Goal: Task Accomplishment & Management: Use online tool/utility

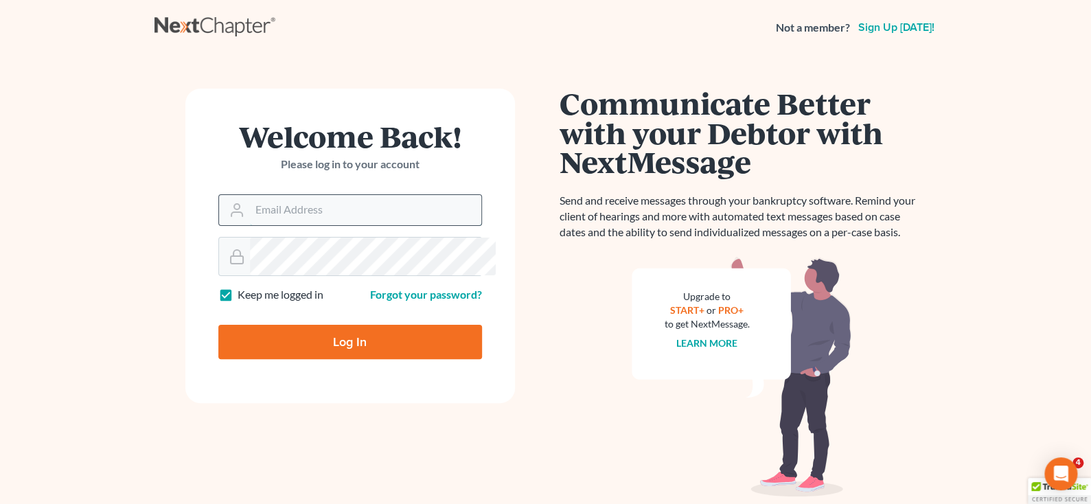
click at [295, 225] on input "Email Address" at bounding box center [365, 210] width 231 height 30
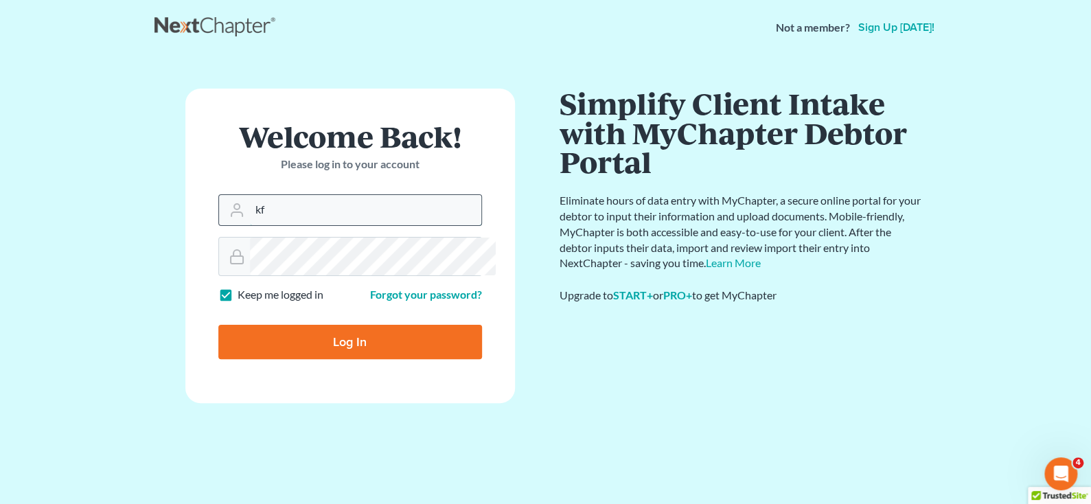
type input "[EMAIL_ADDRESS][DOMAIN_NAME]"
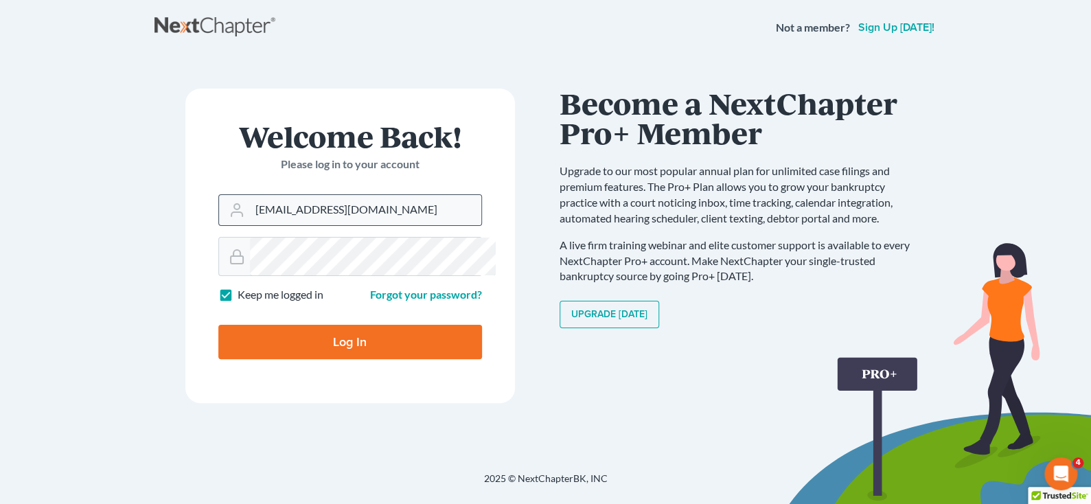
click at [218, 325] on input "Log In" at bounding box center [350, 342] width 264 height 34
type input "Thinking..."
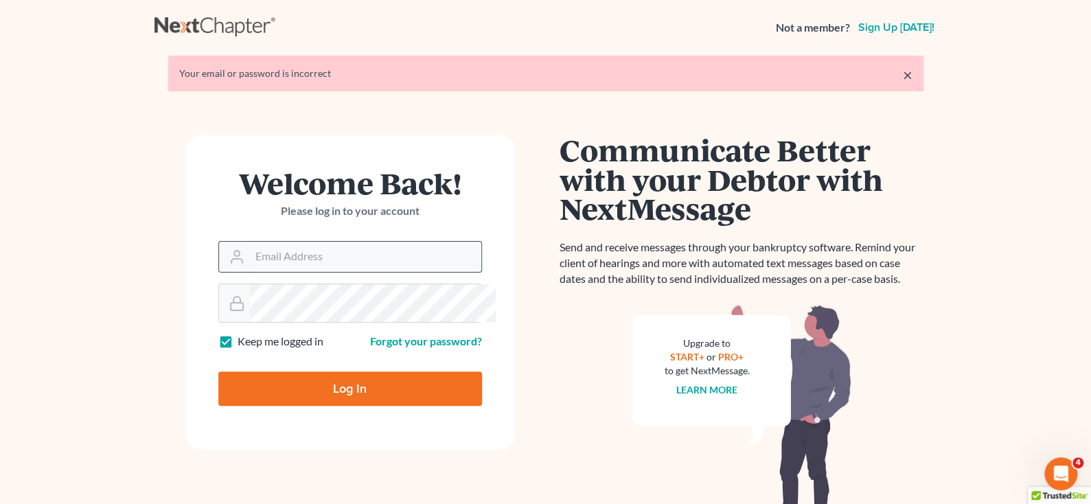
click at [385, 272] on input "Email Address" at bounding box center [365, 257] width 231 height 30
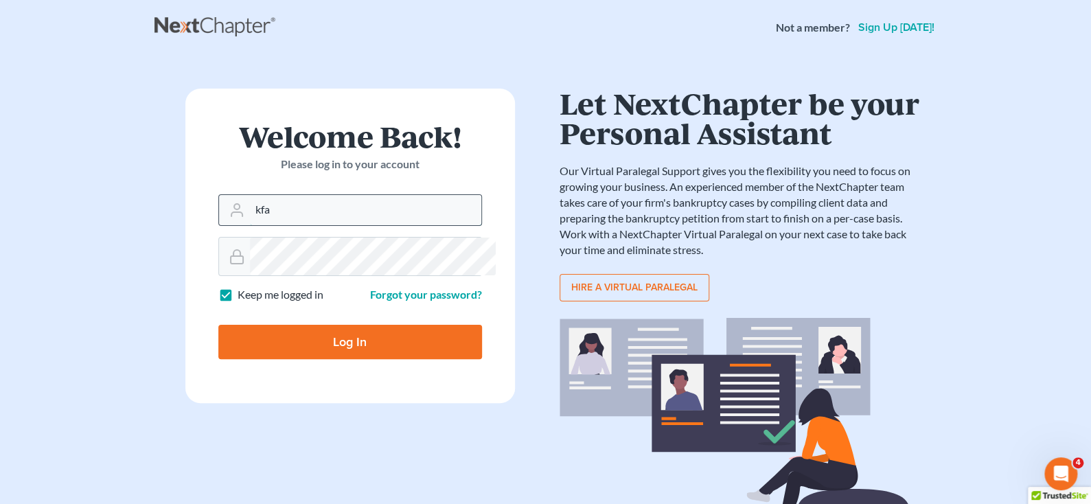
type input "[EMAIL_ADDRESS][DOMAIN_NAME]"
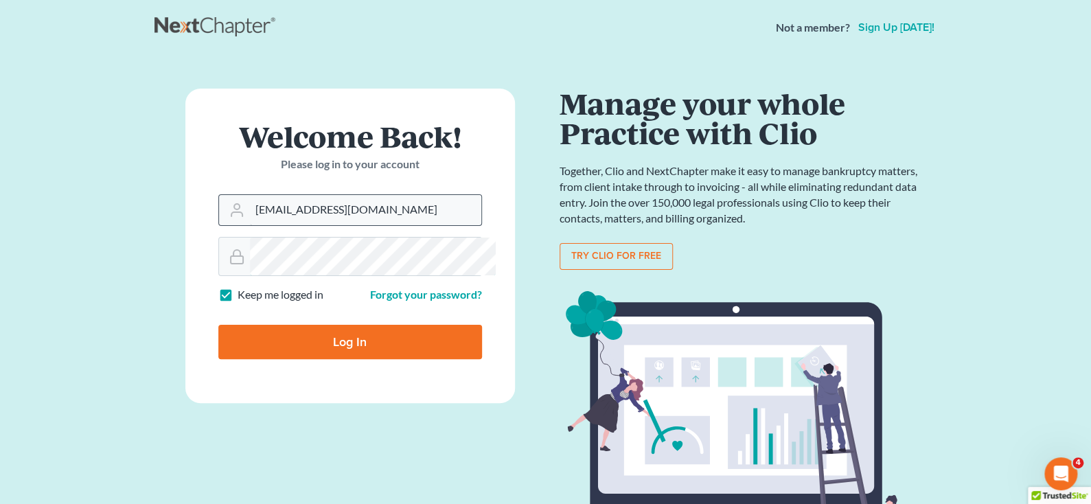
click at [218, 325] on input "Log In" at bounding box center [350, 342] width 264 height 34
type input "Thinking..."
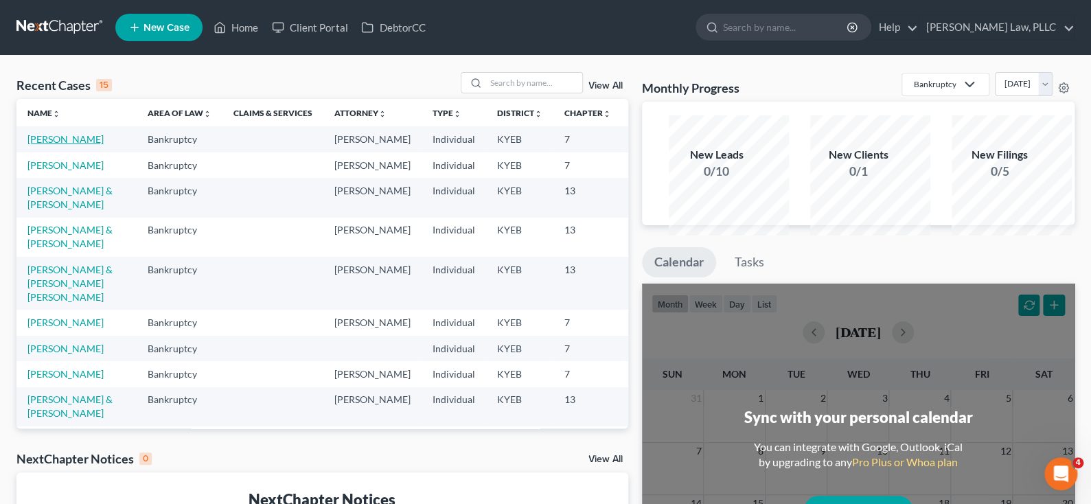
click at [56, 145] on link "Parks, Rhonda" at bounding box center [65, 139] width 76 height 12
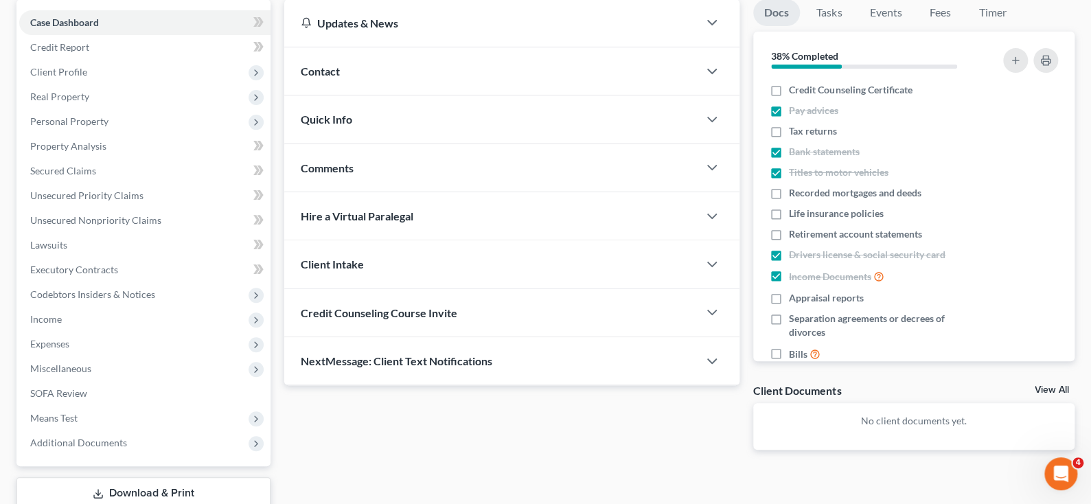
scroll to position [137, 0]
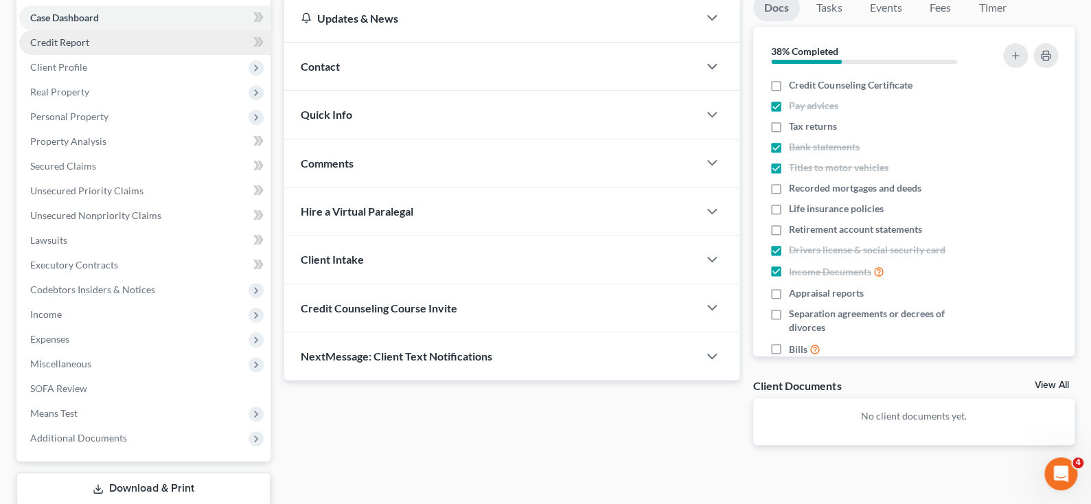
click at [45, 48] on span "Credit Report" at bounding box center [59, 42] width 59 height 12
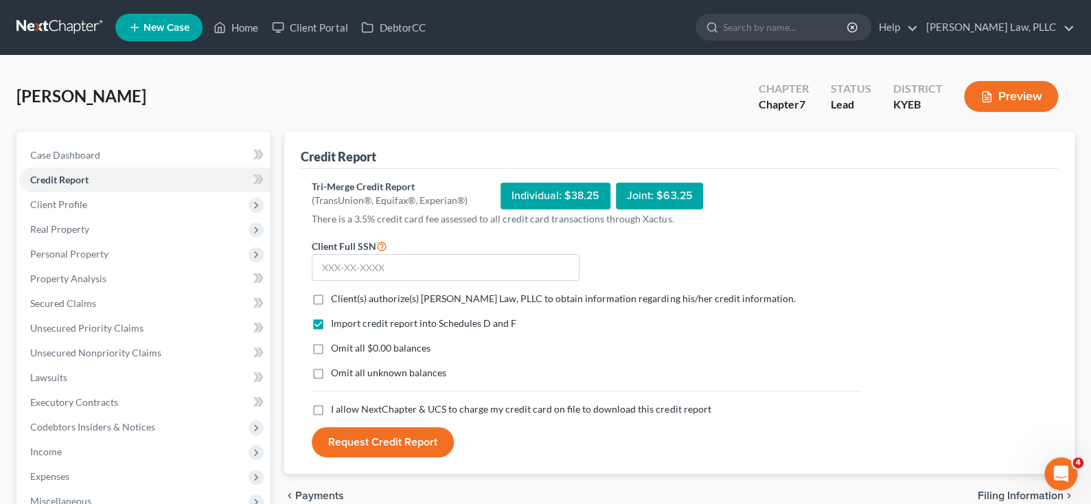
click at [610, 209] on div "Individual: $38.25" at bounding box center [556, 196] width 110 height 27
click at [474, 282] on input "text" at bounding box center [446, 267] width 268 height 27
type input "401-11-4107"
click at [849, 301] on form "Client Full SSN * 401-11-4107 Client(s) authorize(s) Helmer Somers Law, PLLC to…" at bounding box center [586, 348] width 563 height 220
click at [579, 209] on div "Individual: $38.25" at bounding box center [556, 196] width 110 height 27
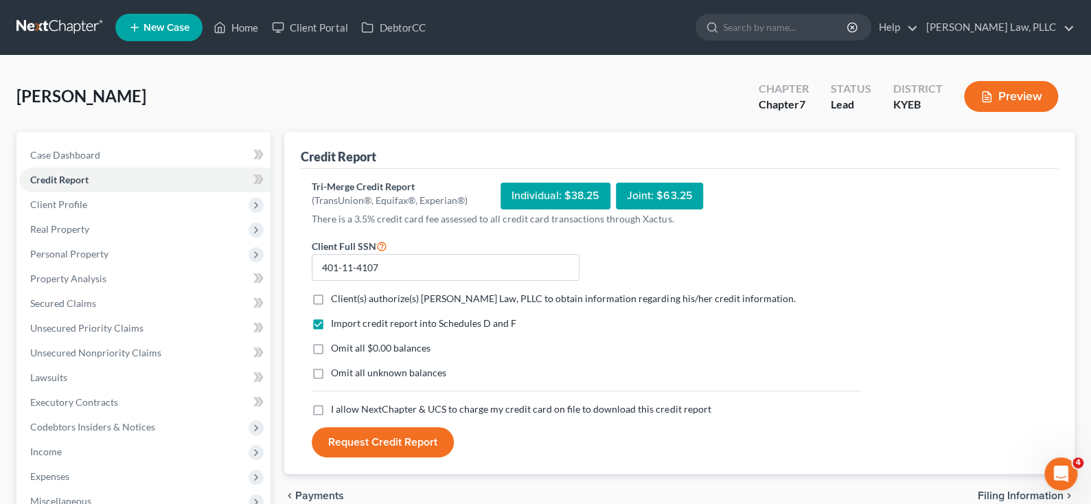
click at [331, 306] on label "Client(s) authorize(s) [PERSON_NAME] Law, PLLC to obtain information regarding …" at bounding box center [563, 299] width 464 height 14
click at [336, 301] on input "Client(s) authorize(s) [PERSON_NAME] Law, PLLC to obtain information regarding …" at bounding box center [340, 296] width 9 height 9
checkbox input "true"
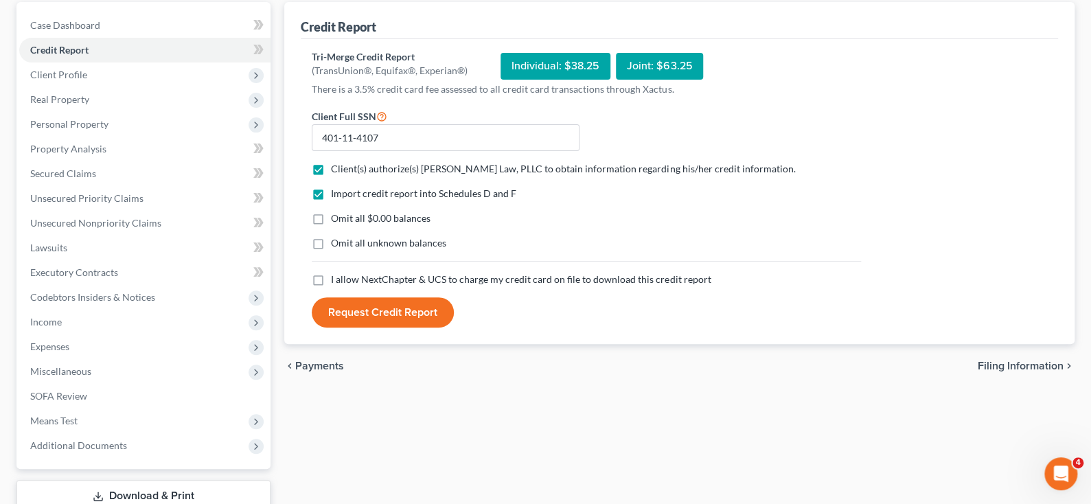
scroll to position [137, 0]
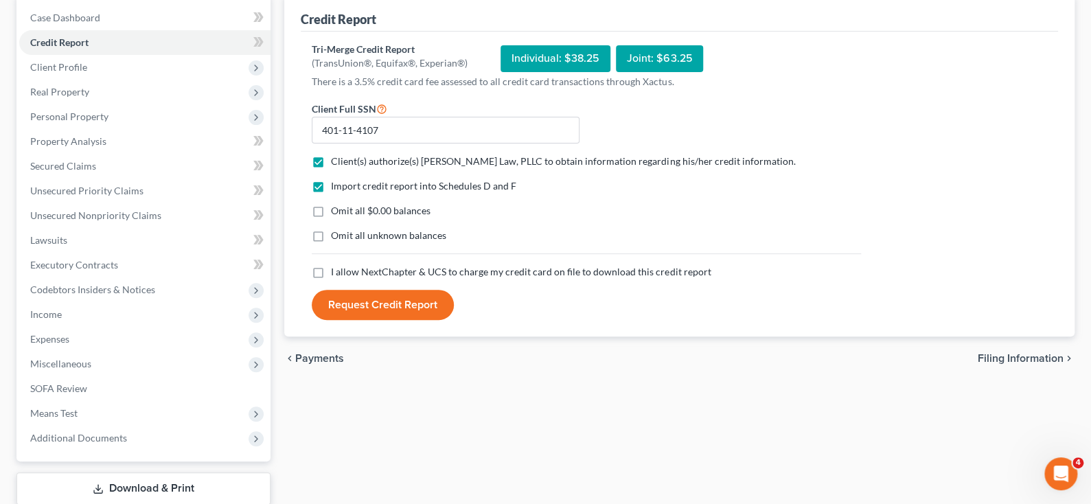
click at [331, 279] on label "I allow NextChapter & UCS to charge my credit card on file to download this cre…" at bounding box center [521, 272] width 380 height 14
click at [336, 274] on input "I allow NextChapter & UCS to charge my credit card on file to download this cre…" at bounding box center [340, 269] width 9 height 9
checkbox input "true"
click at [411, 320] on button "Request Credit Report" at bounding box center [383, 305] width 142 height 30
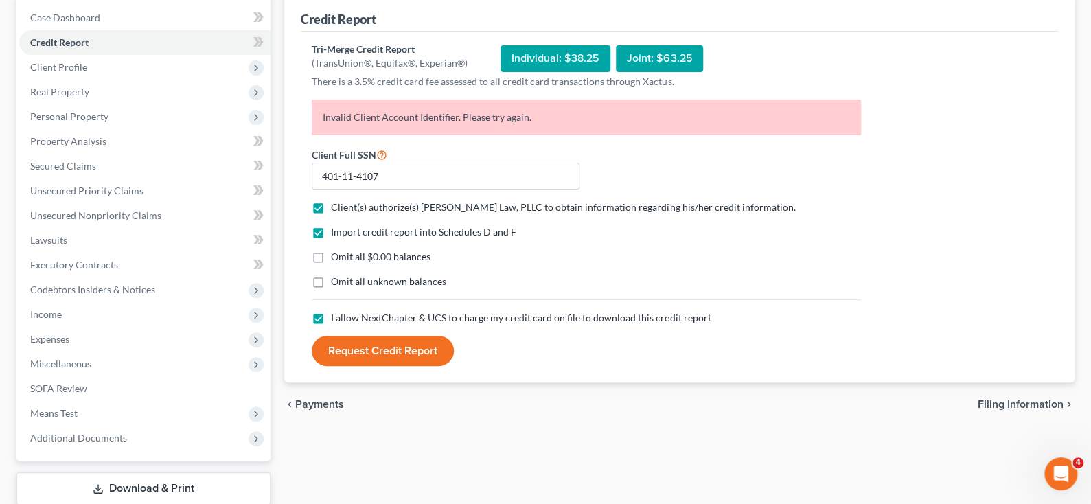
click at [610, 72] on div "Individual: $38.25" at bounding box center [556, 58] width 110 height 27
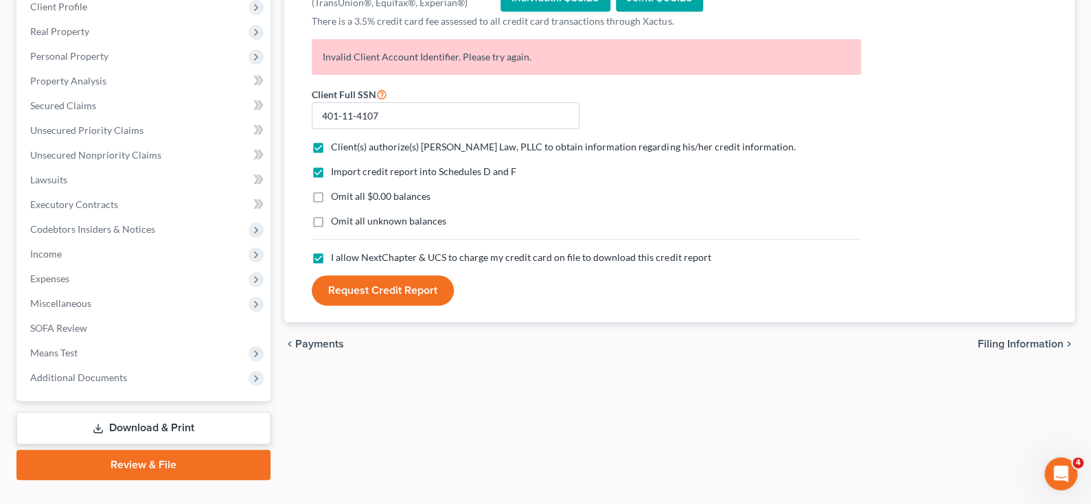
scroll to position [0, 0]
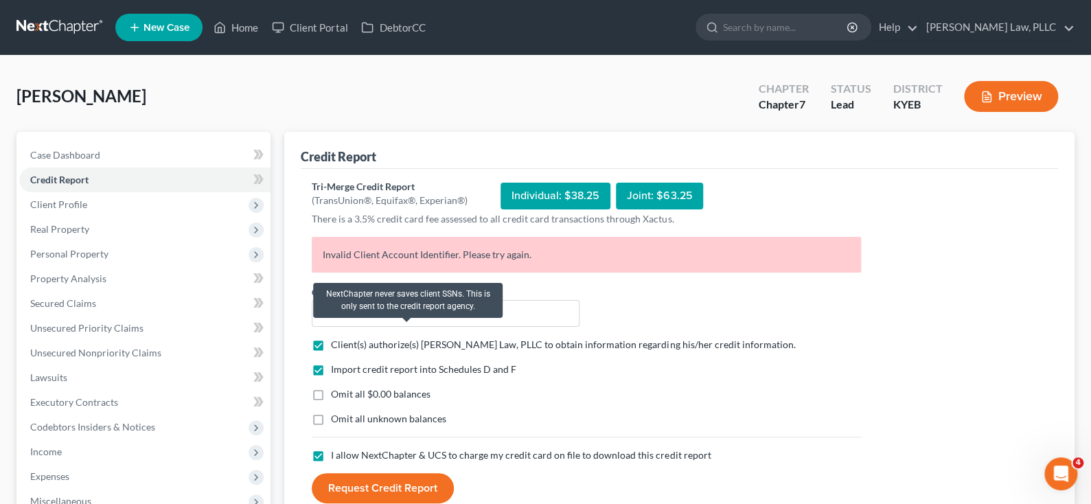
click at [387, 298] on icon at bounding box center [381, 291] width 11 height 13
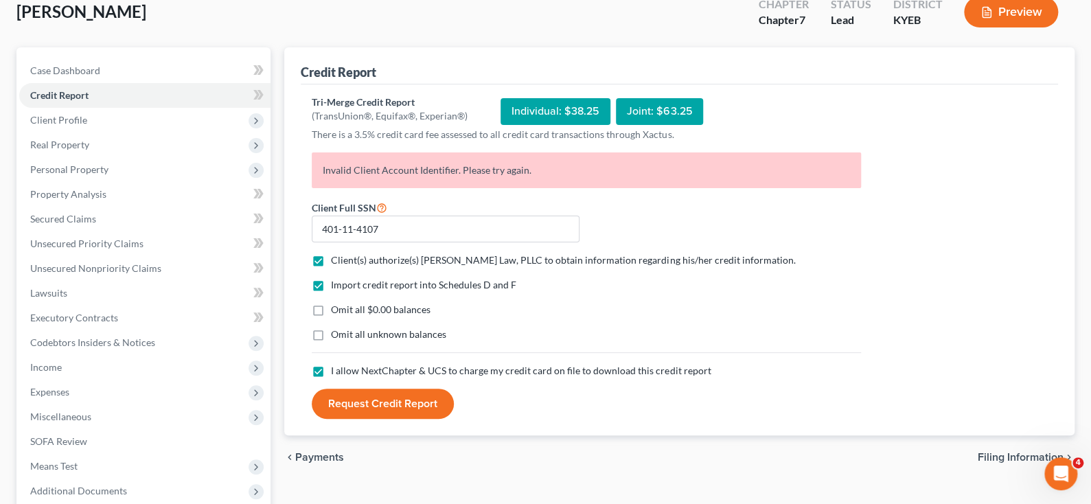
scroll to position [137, 0]
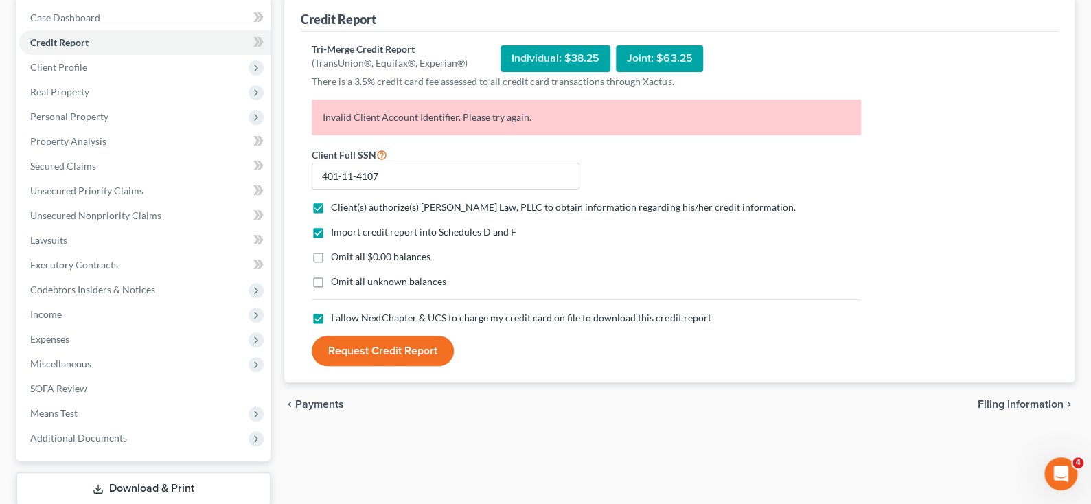
click at [331, 325] on label "I allow NextChapter & UCS to charge my credit card on file to download this cre…" at bounding box center [521, 318] width 380 height 14
click at [336, 320] on input "I allow NextChapter & UCS to charge my credit card on file to download this cre…" at bounding box center [340, 315] width 9 height 9
checkbox input "false"
click at [331, 239] on label "Import credit report into Schedules D and F" at bounding box center [423, 232] width 185 height 14
click at [336, 234] on input "Import credit report into Schedules D and F" at bounding box center [340, 229] width 9 height 9
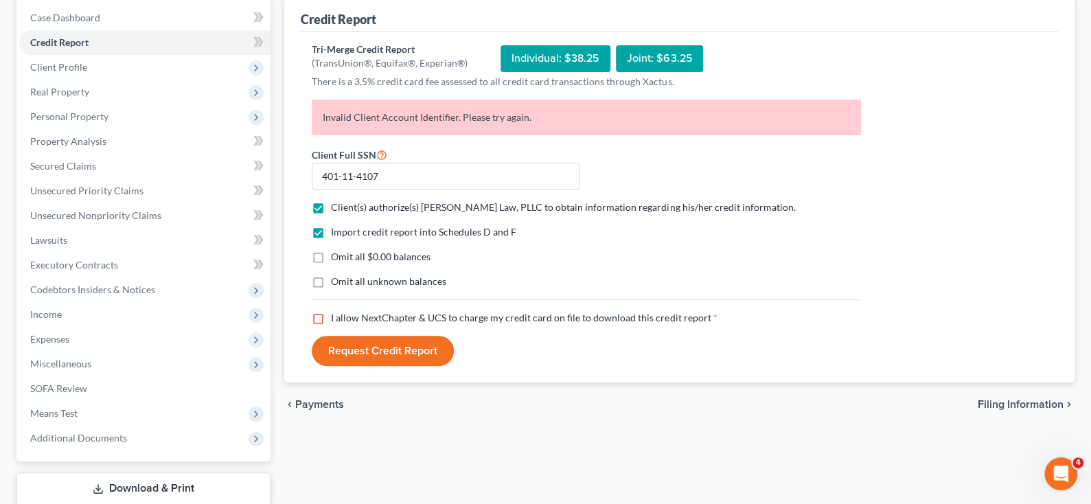
checkbox input "false"
click at [331, 214] on label "Client(s) authorize(s) [PERSON_NAME] Law, PLLC to obtain information regarding …" at bounding box center [563, 207] width 464 height 14
click at [336, 209] on input "Client(s) authorize(s) [PERSON_NAME] Law, PLLC to obtain information regarding …" at bounding box center [340, 204] width 9 height 9
checkbox input "false"
click at [868, 311] on div "Import credit report into Schedules D and F Omit all $0.00 balances Omit all un…" at bounding box center [586, 268] width 563 height 86
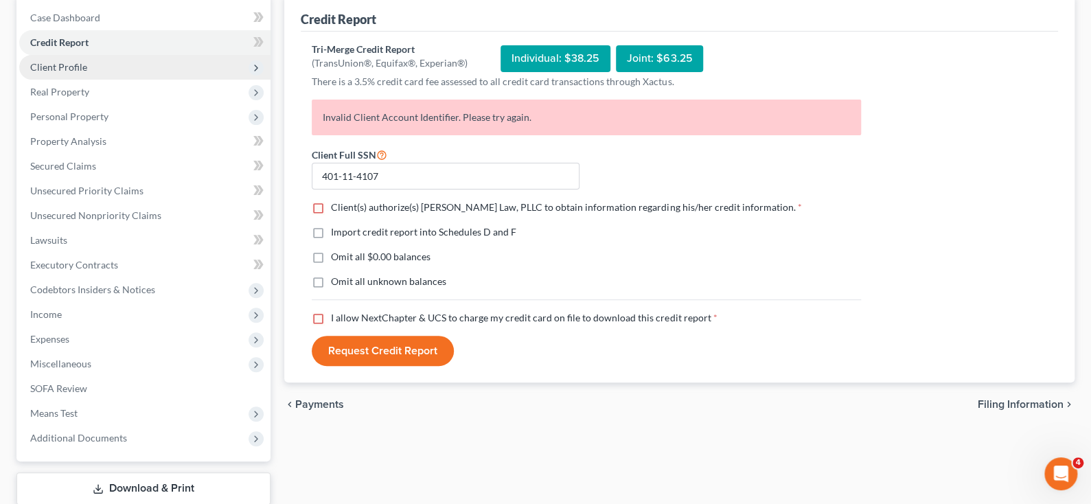
click at [83, 73] on span "Client Profile" at bounding box center [58, 67] width 57 height 12
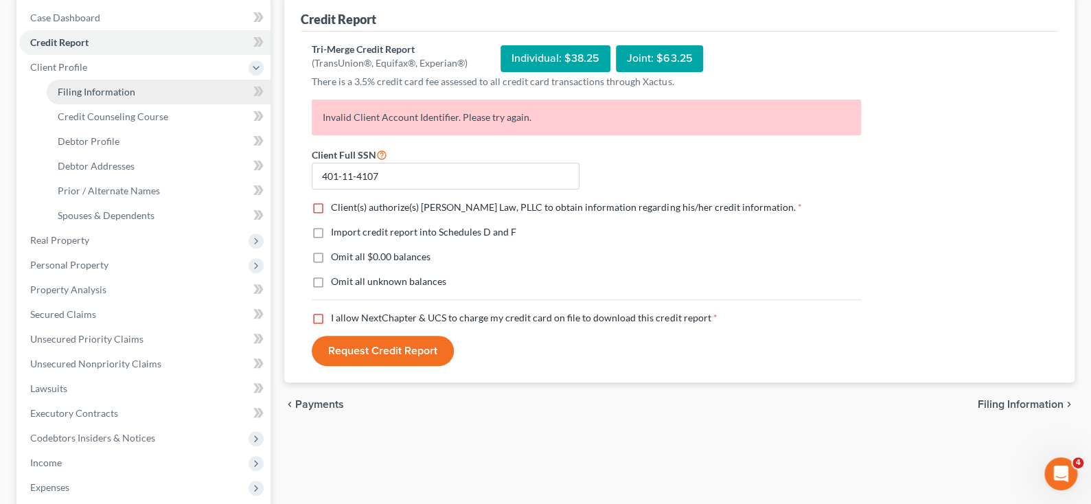
click at [95, 98] on span "Filing Information" at bounding box center [97, 92] width 78 height 12
select select "1"
select select "0"
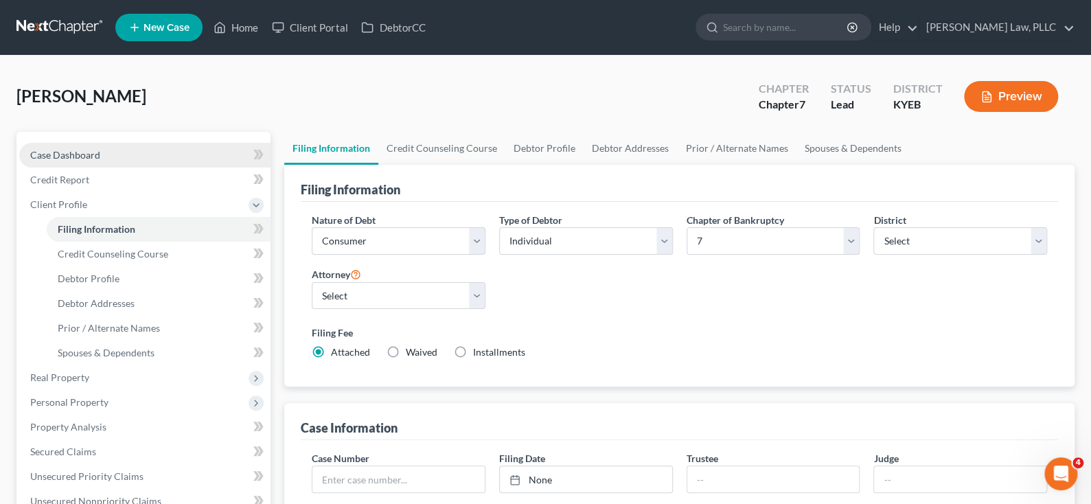
click at [57, 161] on span "Case Dashboard" at bounding box center [65, 155] width 70 height 12
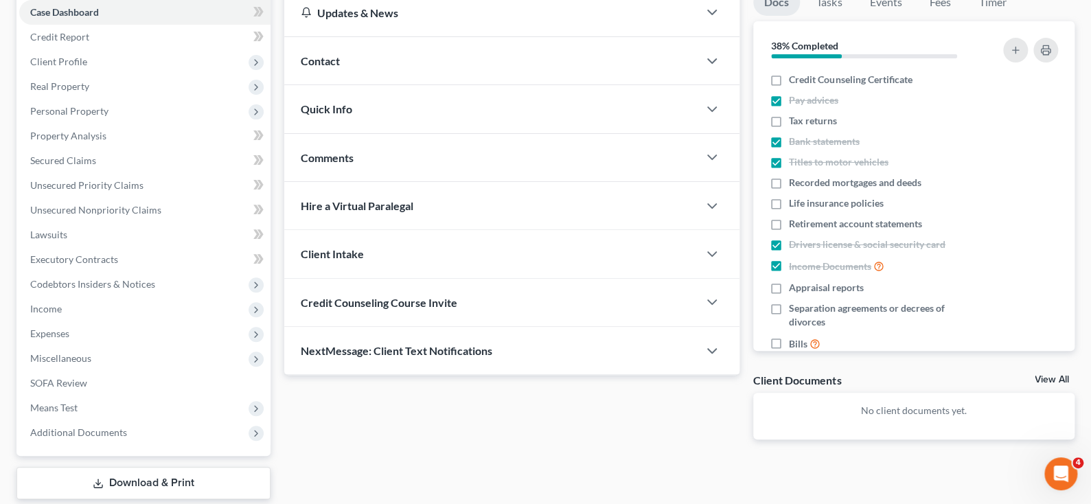
scroll to position [69, 0]
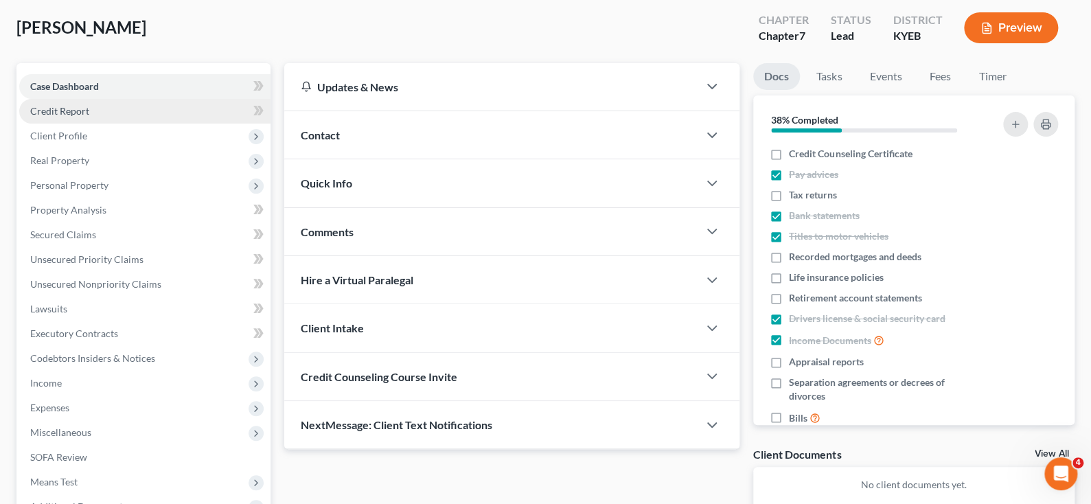
click at [87, 117] on span "Credit Report" at bounding box center [59, 111] width 59 height 12
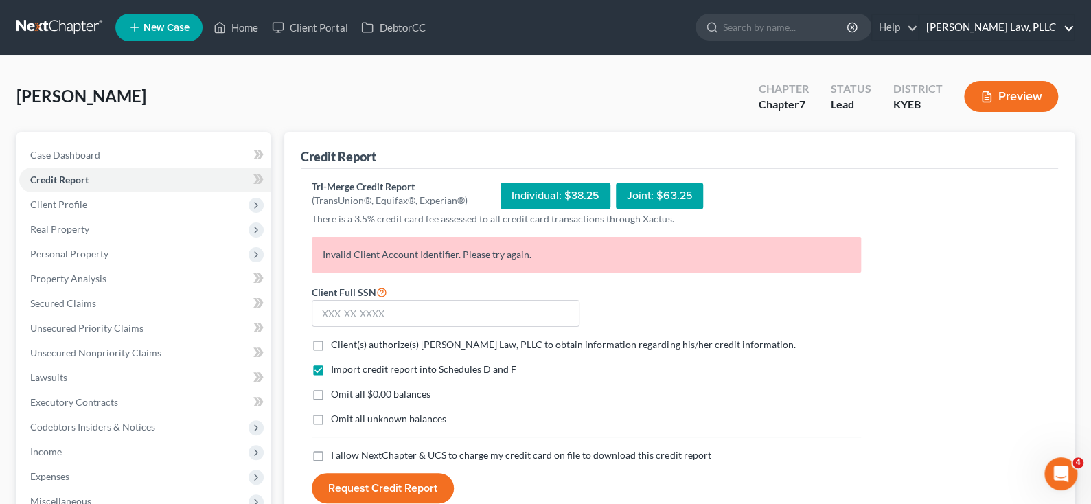
click at [1058, 31] on link "[PERSON_NAME] Law, PLLC" at bounding box center [996, 27] width 154 height 25
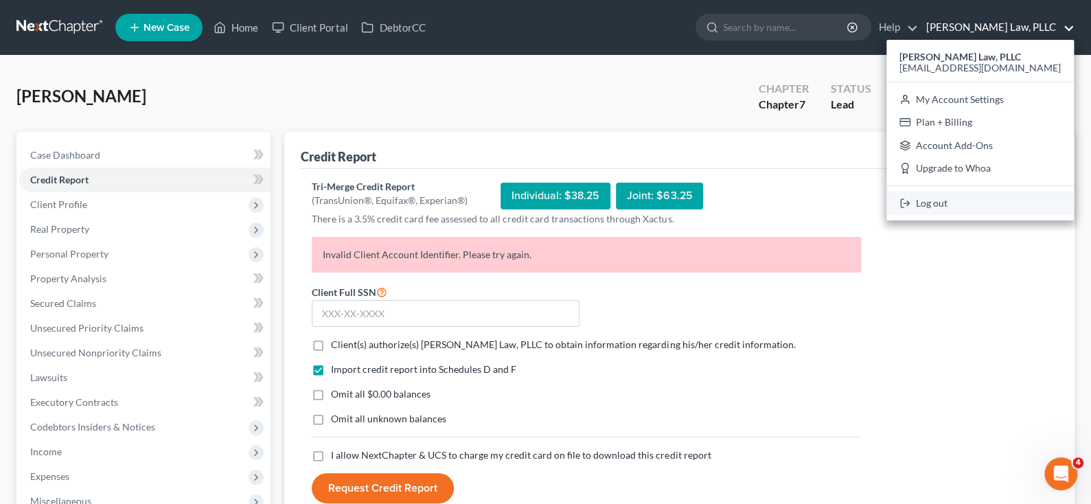
click at [920, 215] on link "Log out" at bounding box center [979, 203] width 187 height 23
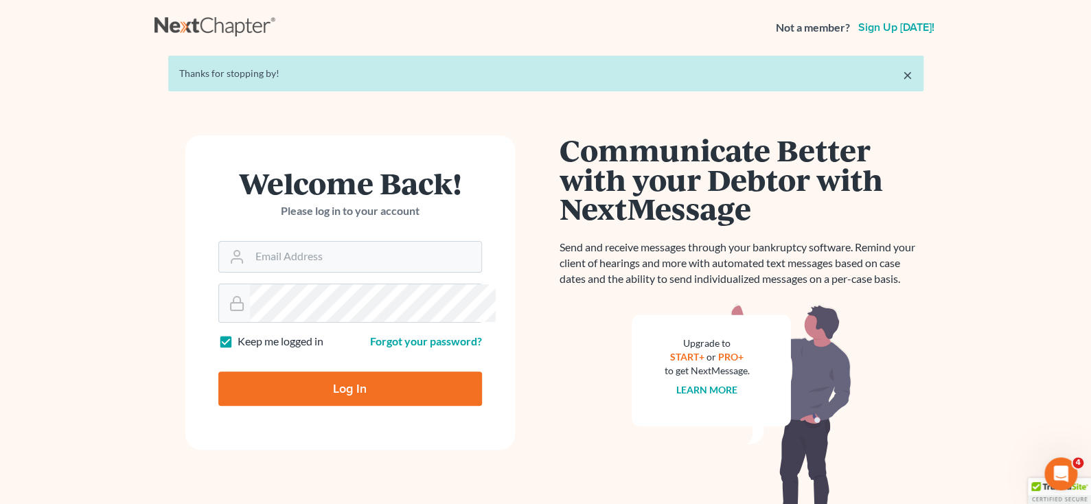
click at [968, 191] on main "× Thanks for stopping by! Welcome Back! Please log in to your account Email Add…" at bounding box center [545, 299] width 1091 height 488
click at [300, 272] on input "Email Address" at bounding box center [365, 257] width 231 height 30
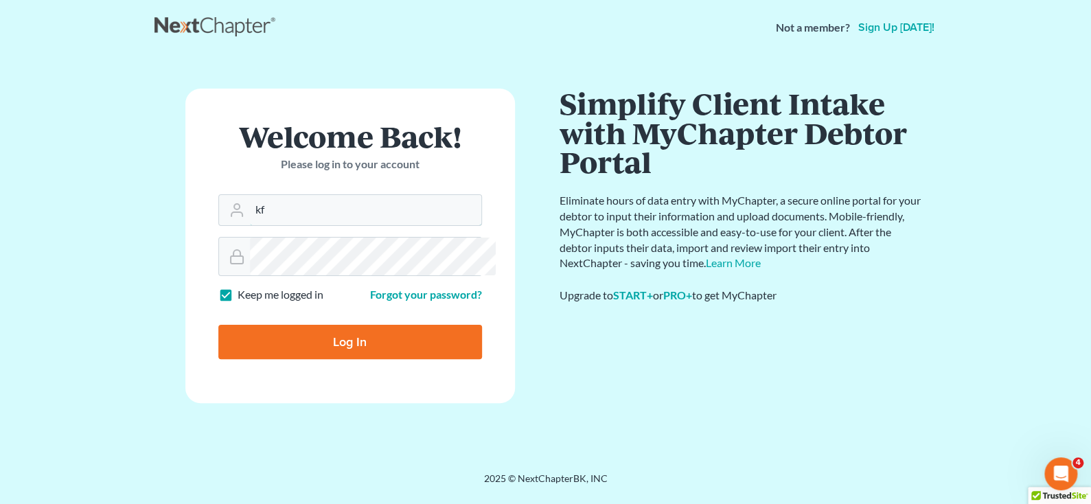
type input "[EMAIL_ADDRESS][DOMAIN_NAME]"
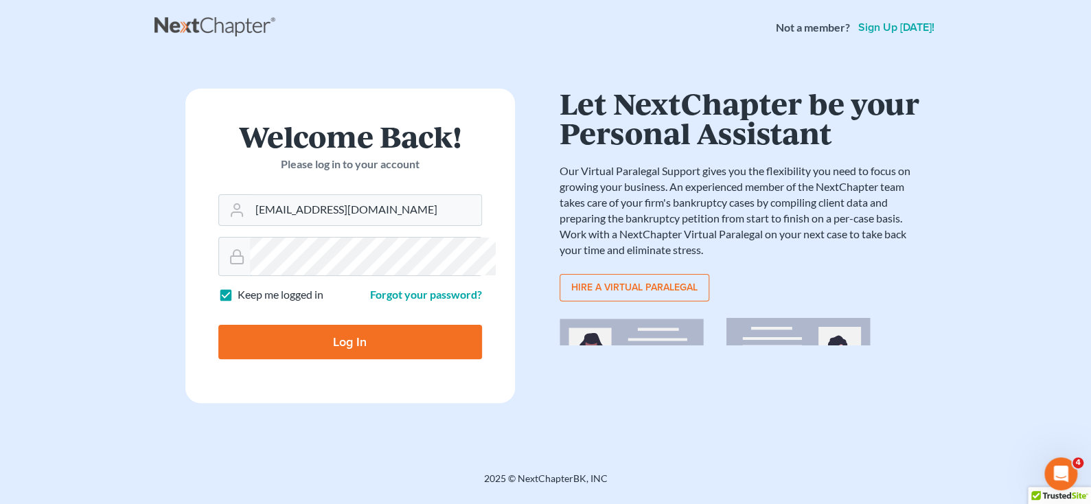
click at [218, 325] on input "Log In" at bounding box center [350, 342] width 264 height 34
type input "Thinking..."
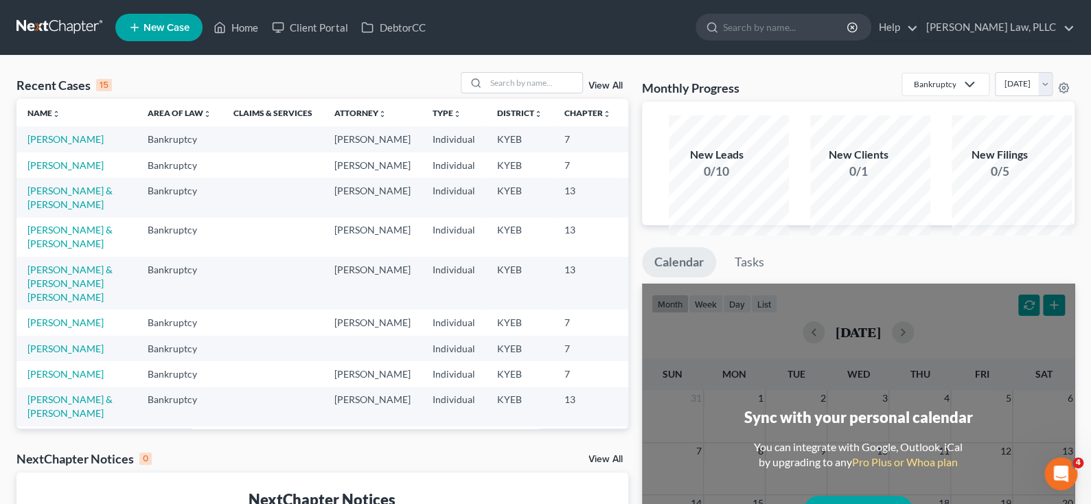
click at [55, 152] on td "[PERSON_NAME]" at bounding box center [76, 138] width 120 height 25
click at [52, 145] on link "[PERSON_NAME]" at bounding box center [65, 139] width 76 height 12
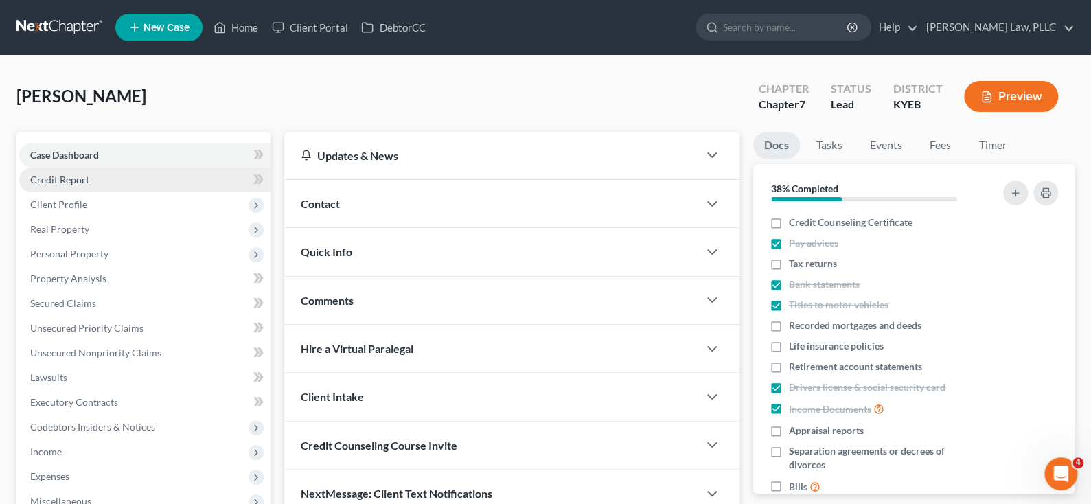
click at [84, 185] on span "Credit Report" at bounding box center [59, 180] width 59 height 12
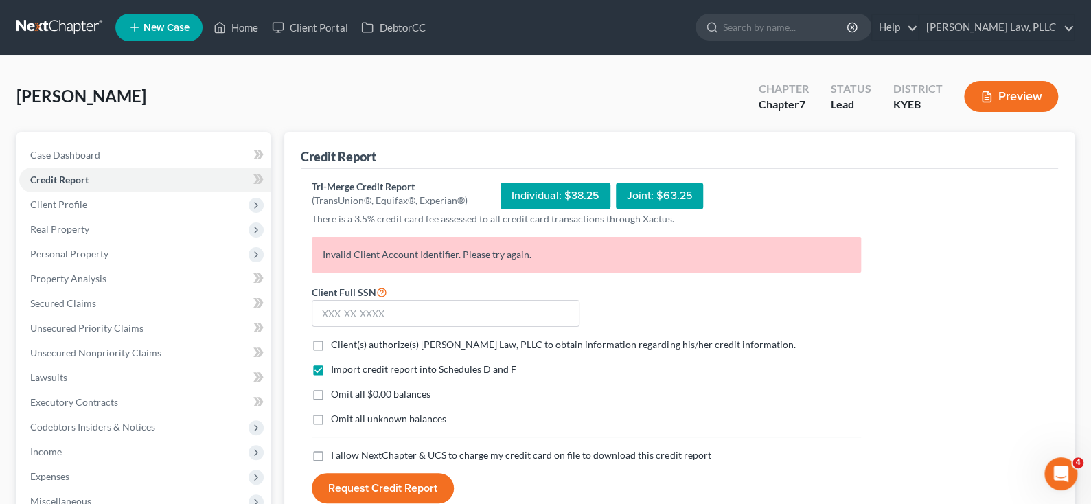
click at [610, 209] on div "Individual: $38.25" at bounding box center [556, 196] width 110 height 27
click at [896, 216] on div "Tri-Merge Credit Report (TransUnion®, Equifax®, Experian®) Individual: $38.25 J…" at bounding box center [679, 345] width 757 height 352
click at [418, 328] on input "text" at bounding box center [446, 313] width 268 height 27
click at [431, 328] on input "text" at bounding box center [446, 313] width 268 height 27
type input "401-11-4107"
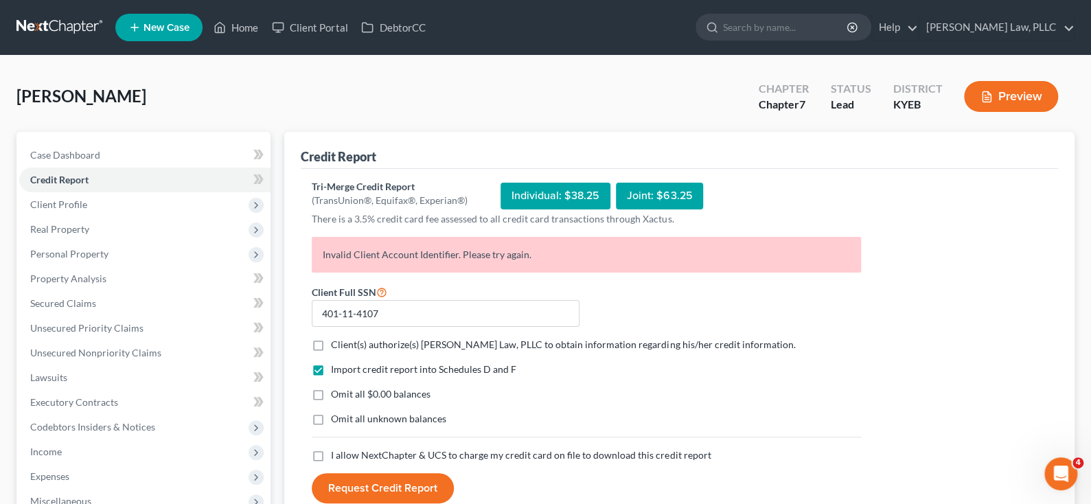
click at [724, 387] on form "Client Full SSN * 401-11-4107 Client(s) authorize(s) [PERSON_NAME] Law, PLLC to…" at bounding box center [586, 394] width 563 height 220
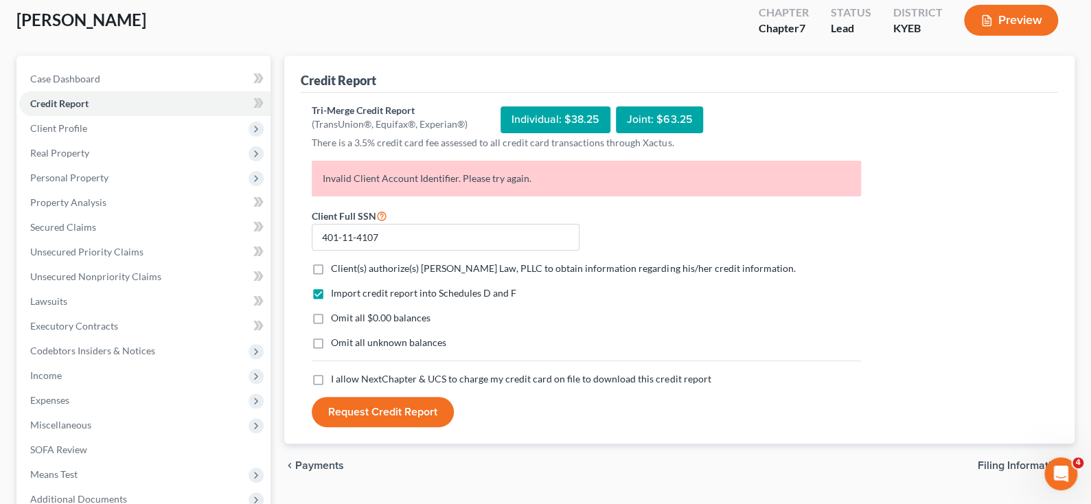
scroll to position [137, 0]
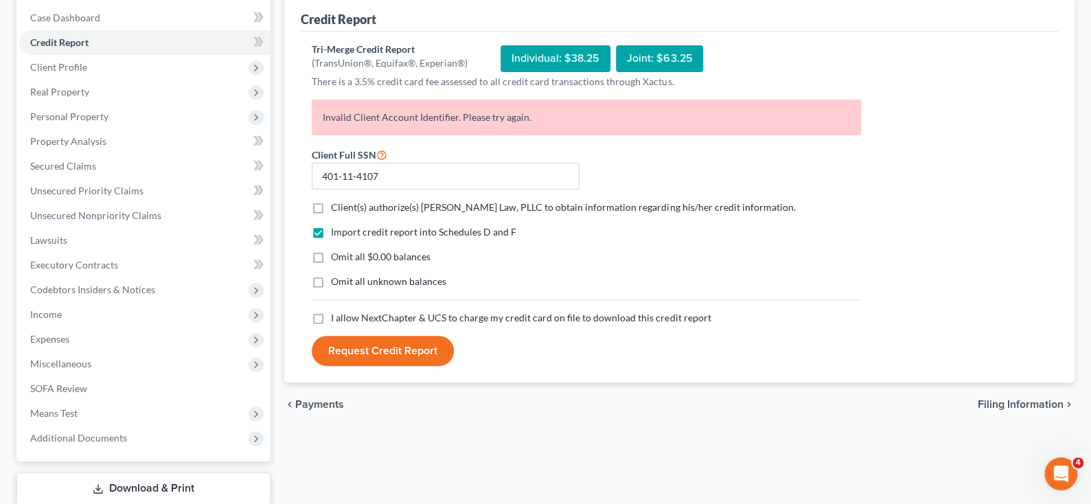
click at [331, 325] on label "I allow NextChapter & UCS to charge my credit card on file to download this cre…" at bounding box center [521, 318] width 380 height 14
click at [336, 320] on input "I allow NextChapter & UCS to charge my credit card on file to download this cre…" at bounding box center [340, 315] width 9 height 9
checkbox input "true"
click at [332, 214] on label "Client(s) authorize(s) [PERSON_NAME] Law, PLLC to obtain information regarding …" at bounding box center [563, 207] width 464 height 14
click at [336, 209] on input "Client(s) authorize(s) [PERSON_NAME] Law, PLLC to obtain information regarding …" at bounding box center [340, 204] width 9 height 9
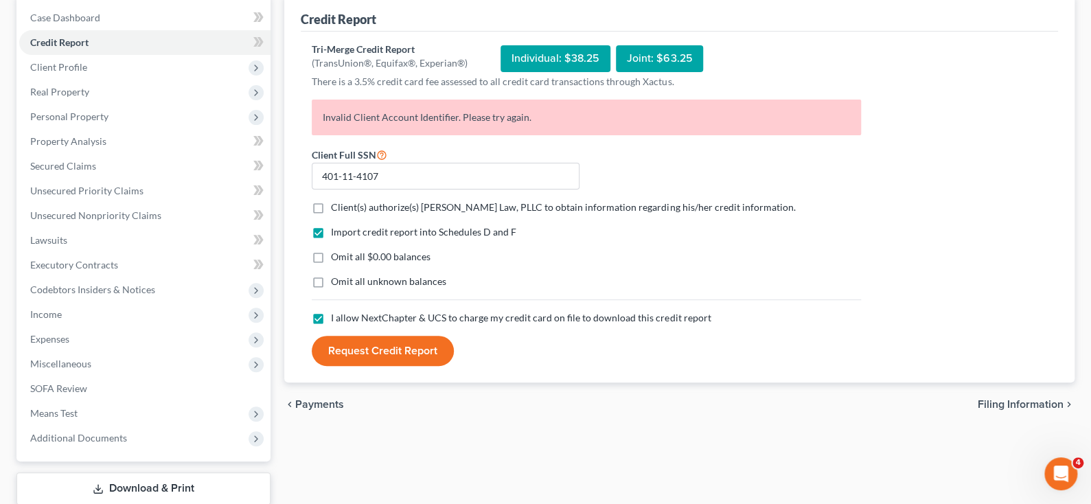
checkbox input "true"
click at [418, 366] on button "Request Credit Report" at bounding box center [383, 351] width 142 height 30
click at [1059, 471] on icon "Open Intercom Messenger" at bounding box center [1059, 471] width 10 height 11
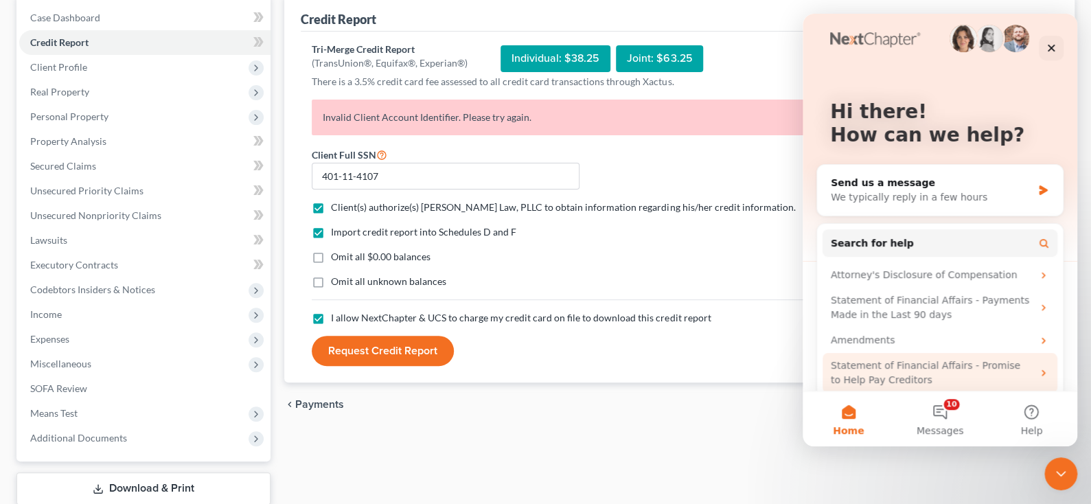
scroll to position [0, 0]
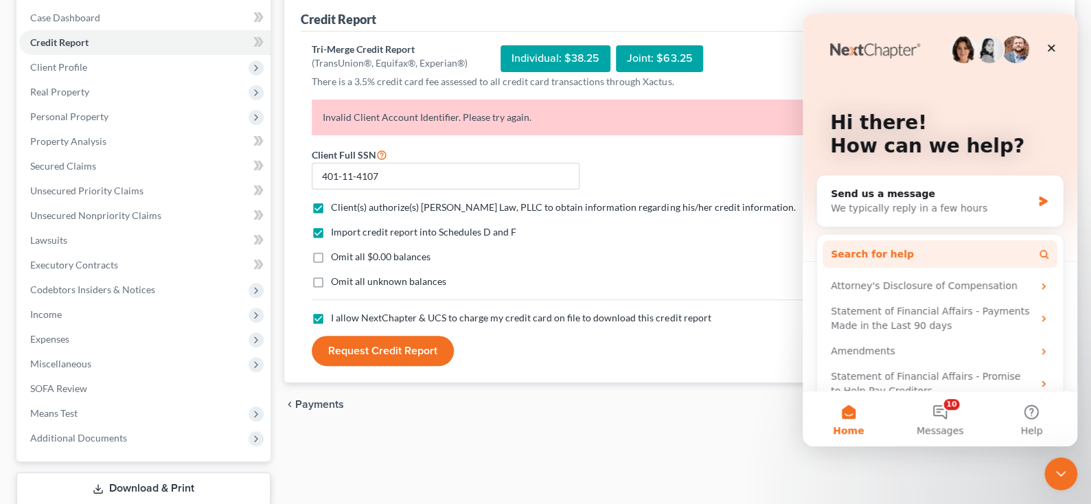
click at [925, 256] on button "Search for help" at bounding box center [940, 253] width 235 height 27
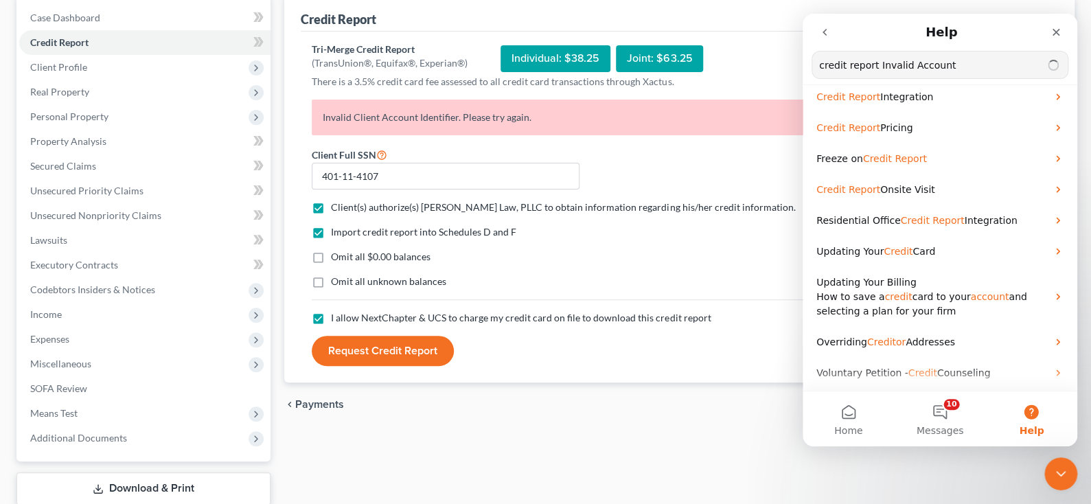
scroll to position [42, 0]
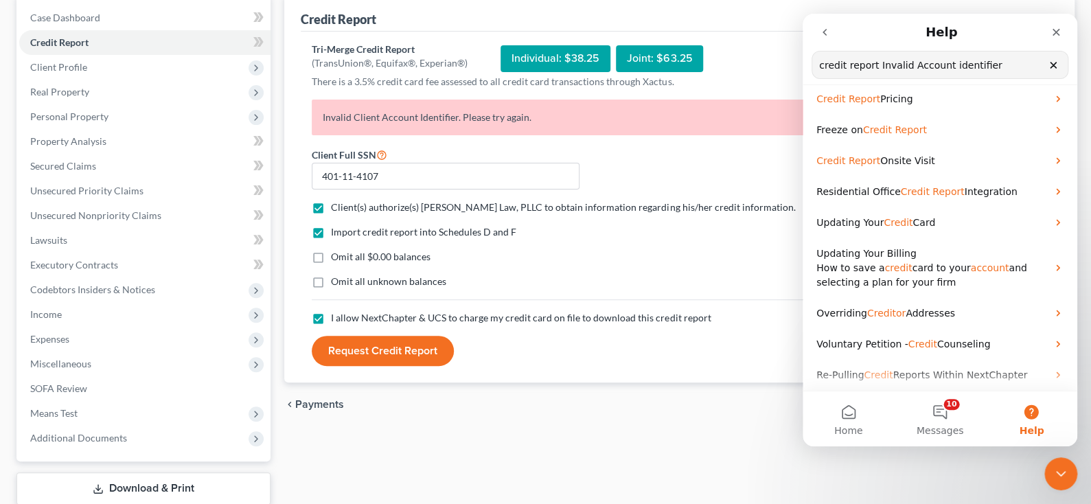
type input "credit report Invalid Account identifier"
click at [929, 374] on span "Reports Within NextChapter" at bounding box center [960, 374] width 135 height 11
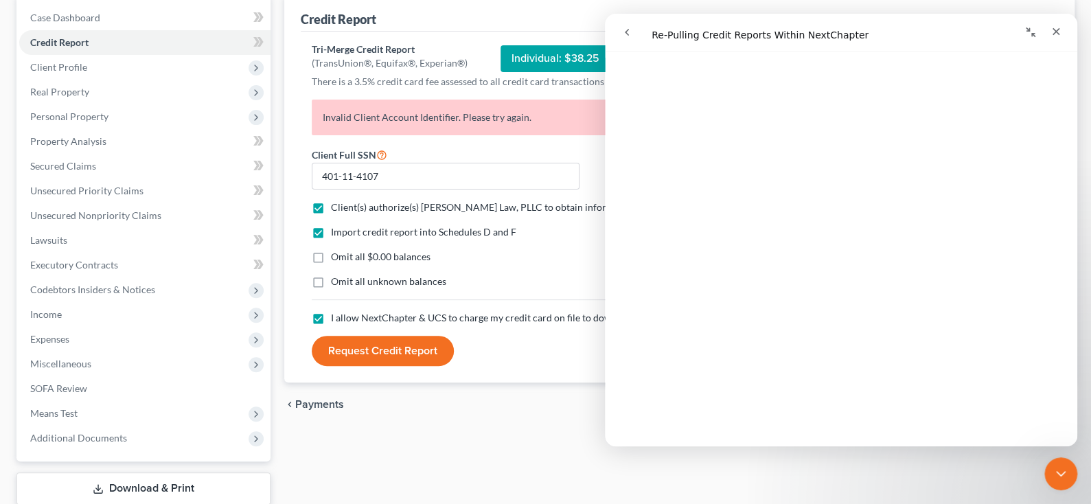
scroll to position [412, 0]
click at [1059, 30] on icon "Close" at bounding box center [1056, 31] width 11 height 11
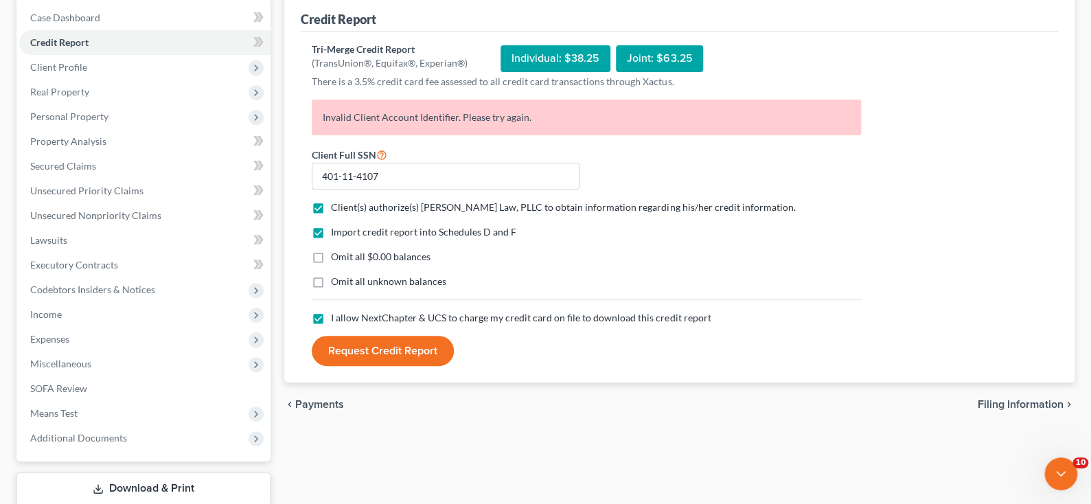
scroll to position [0, 0]
click at [71, 73] on span "Client Profile" at bounding box center [58, 67] width 57 height 12
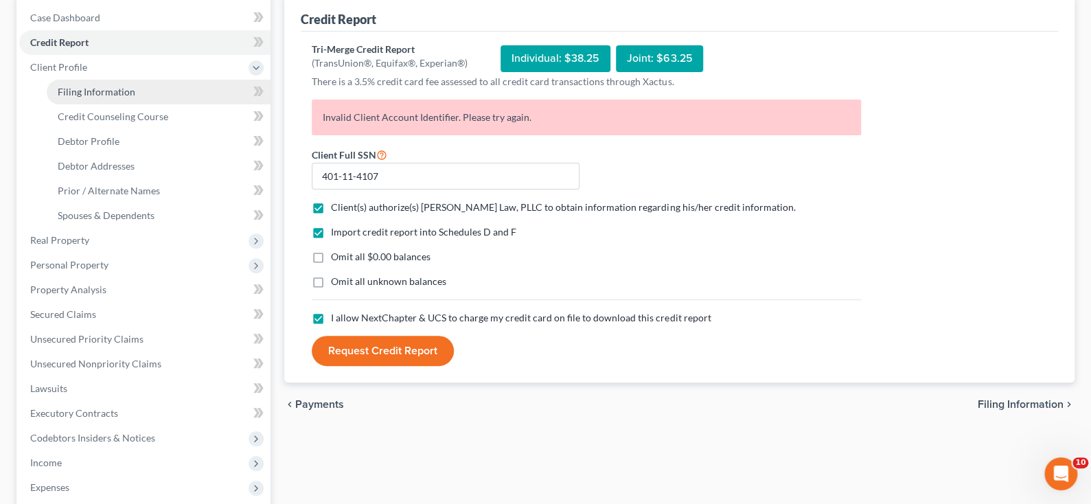
click at [132, 98] on span "Filing Information" at bounding box center [97, 92] width 78 height 12
select select "1"
select select "0"
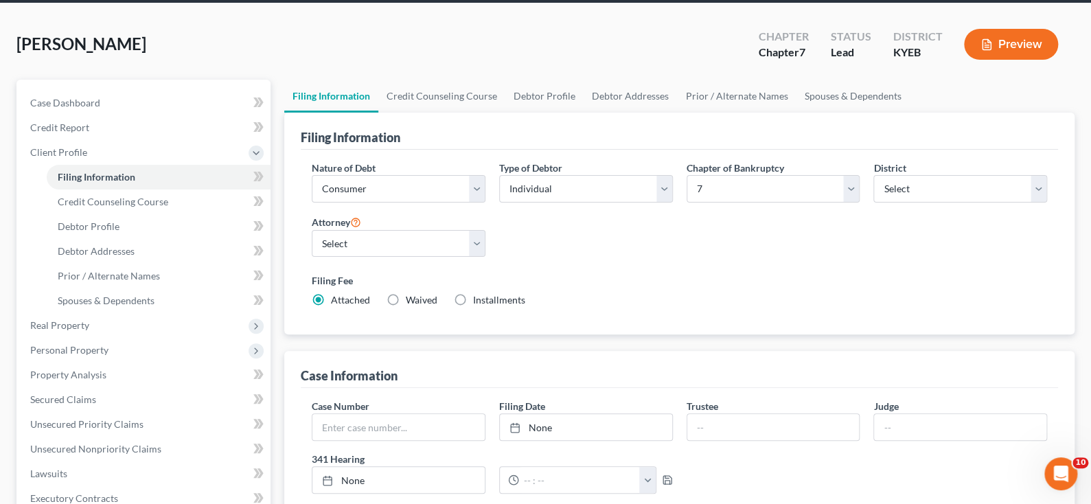
scroll to position [20, 0]
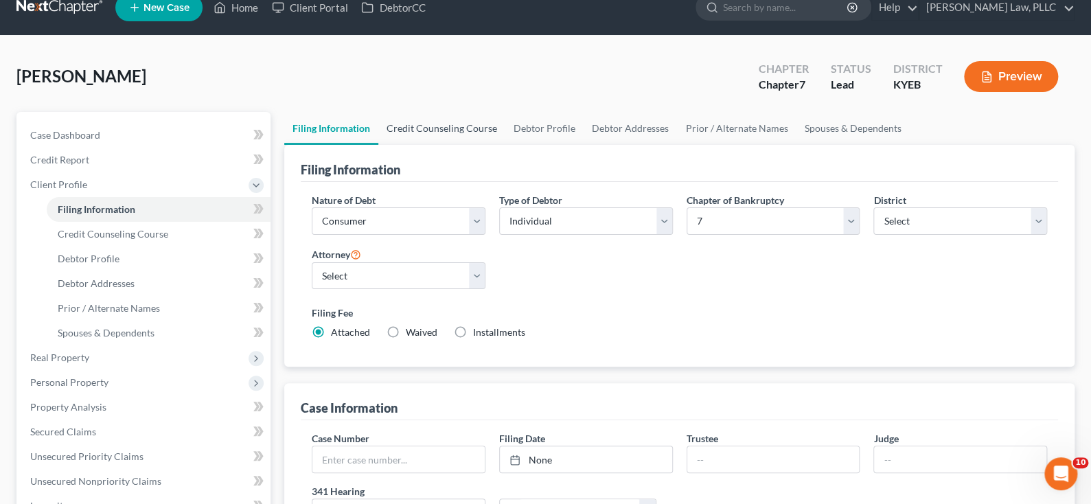
click at [505, 145] on link "Credit Counseling Course" at bounding box center [441, 128] width 127 height 33
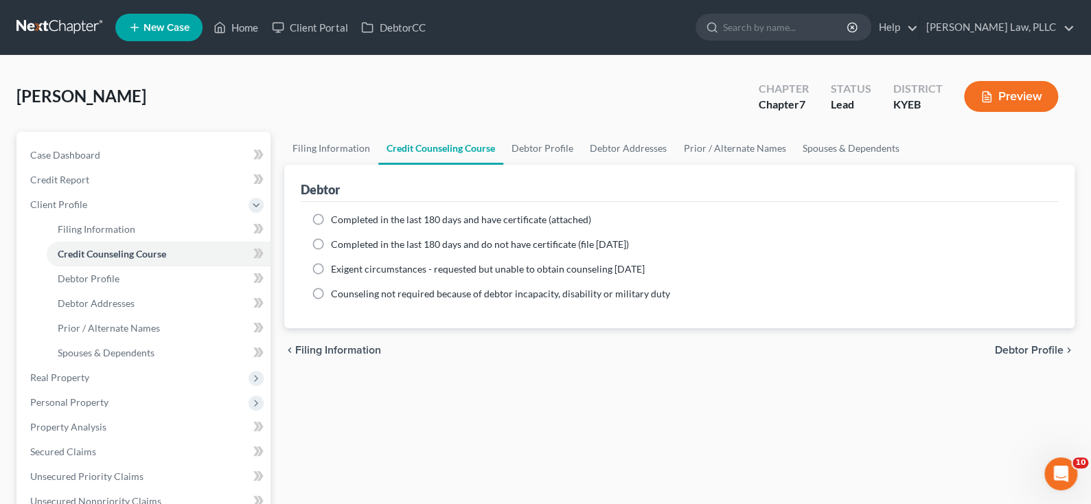
click at [716, 465] on div "Filing Information Credit Counseling Course Debtor Profile Debtor Addresses Pri…" at bounding box center [679, 479] width 804 height 694
click at [82, 161] on span "Case Dashboard" at bounding box center [65, 155] width 70 height 12
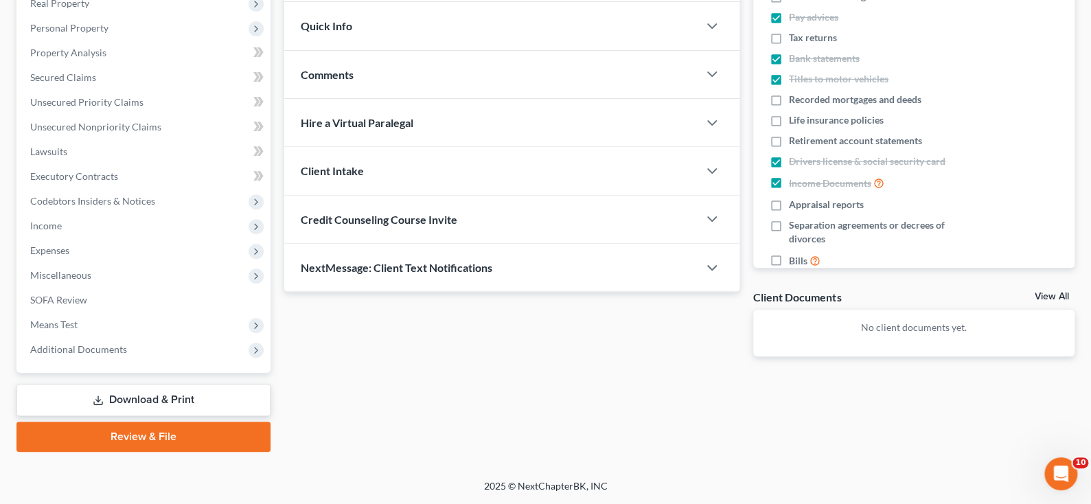
scroll to position [274, 0]
click at [420, 226] on span "Credit Counseling Course Invite" at bounding box center [379, 219] width 157 height 13
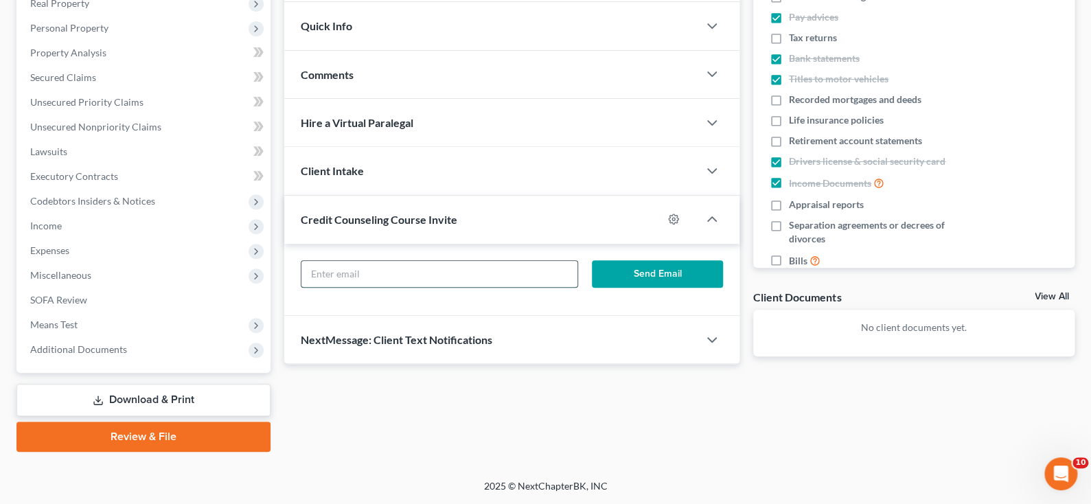
click at [369, 287] on input "text" at bounding box center [438, 274] width 275 height 26
type input "[EMAIL_ADDRESS][DOMAIN_NAME]"
click at [634, 288] on button "Send Email" at bounding box center [658, 273] width 132 height 27
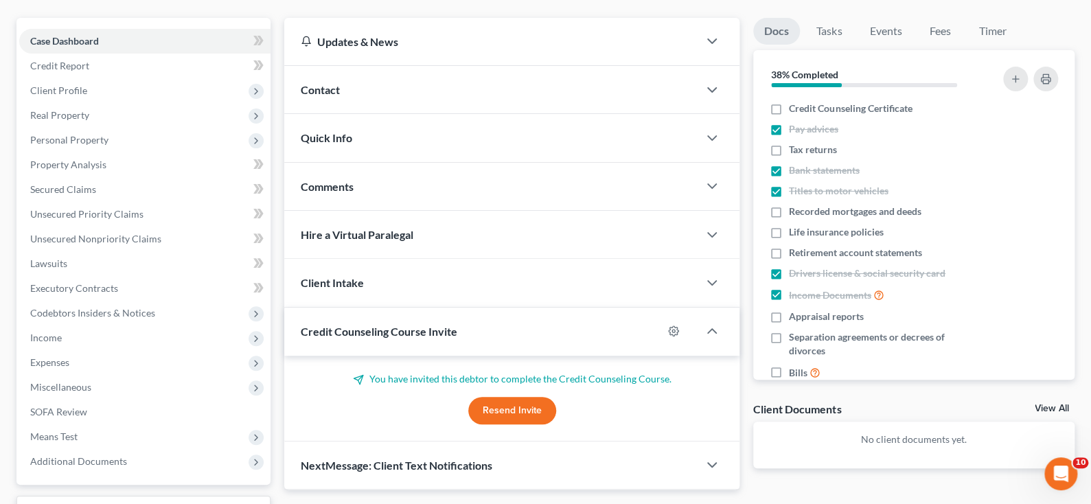
scroll to position [69, 0]
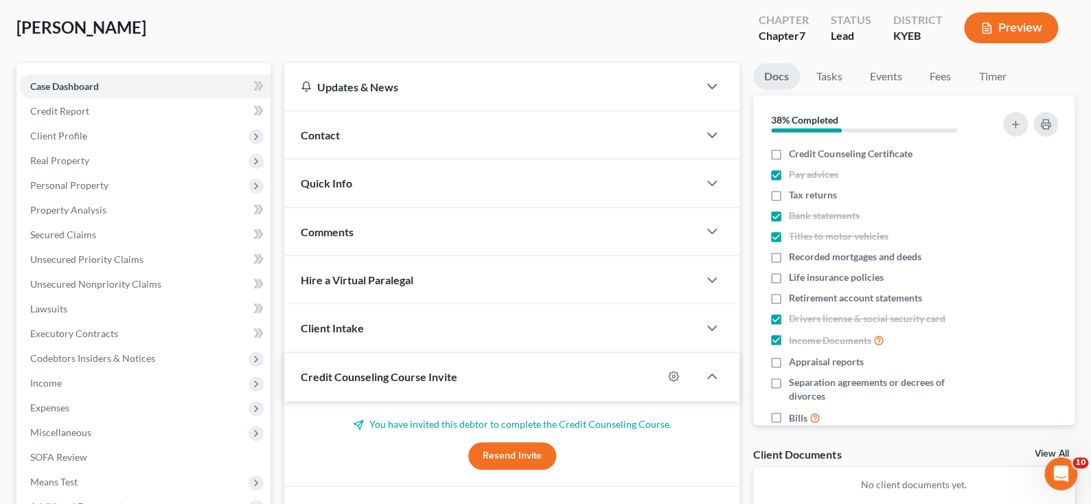
click at [339, 141] on span "Contact" at bounding box center [320, 134] width 39 height 13
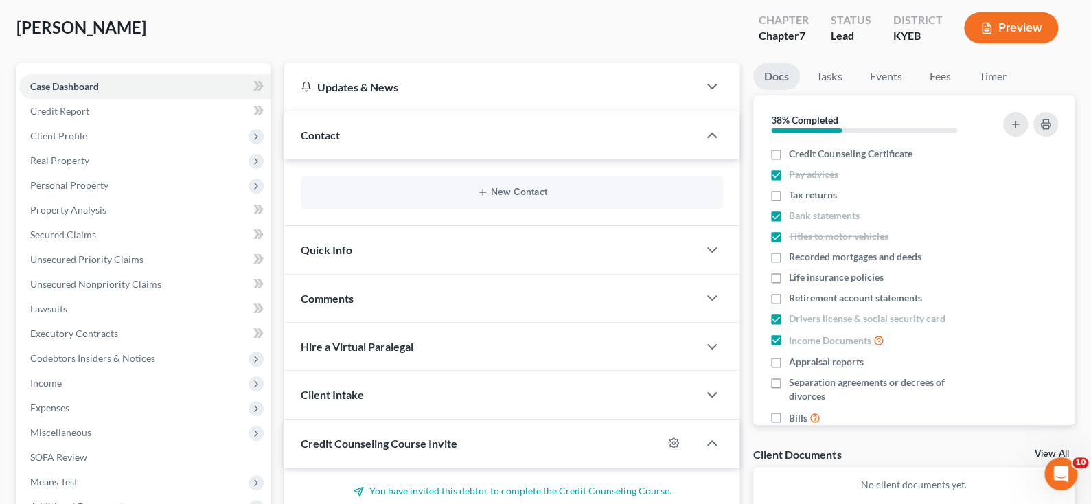
click at [339, 141] on span "Contact" at bounding box center [320, 134] width 39 height 13
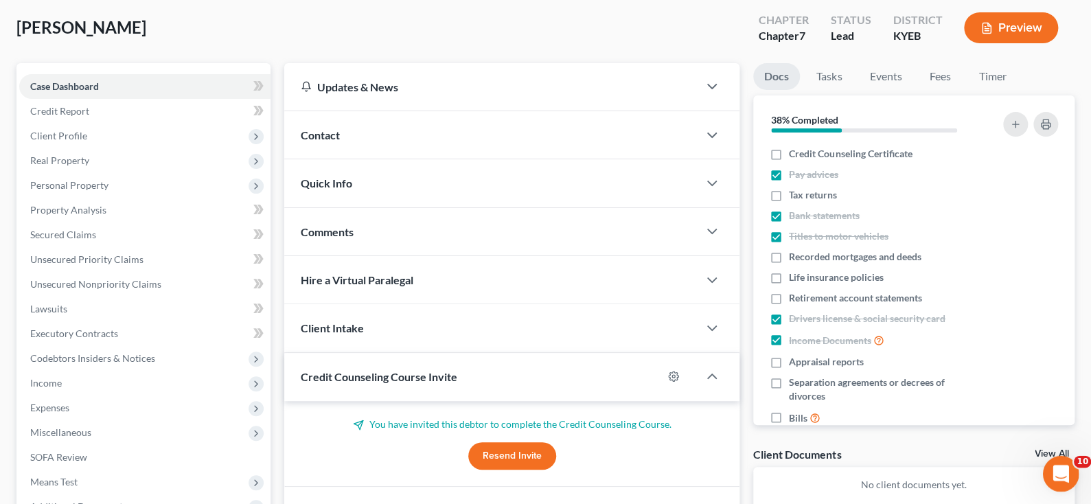
click at [1070, 463] on div "Open Intercom Messenger" at bounding box center [1058, 471] width 45 height 45
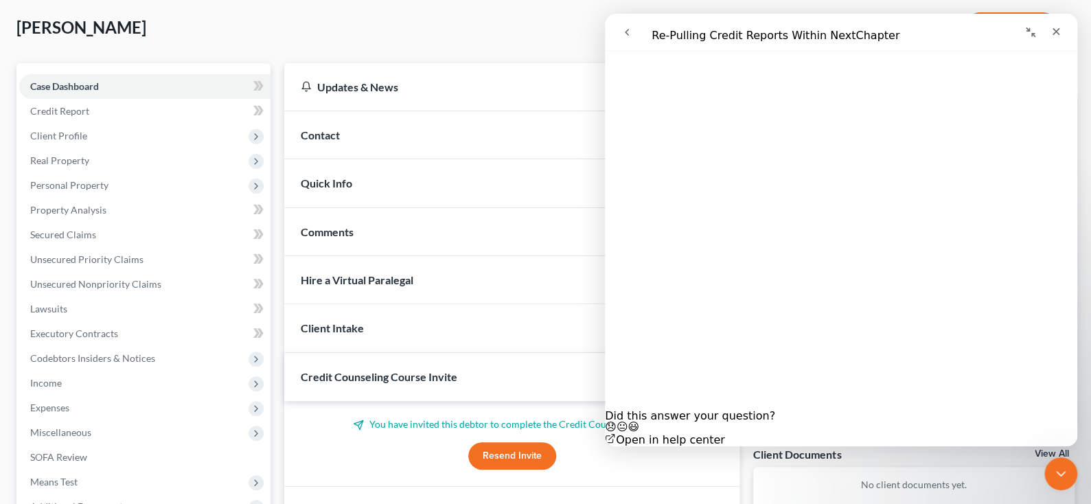
scroll to position [1355, 0]
click at [1060, 27] on icon "Close" at bounding box center [1056, 31] width 11 height 11
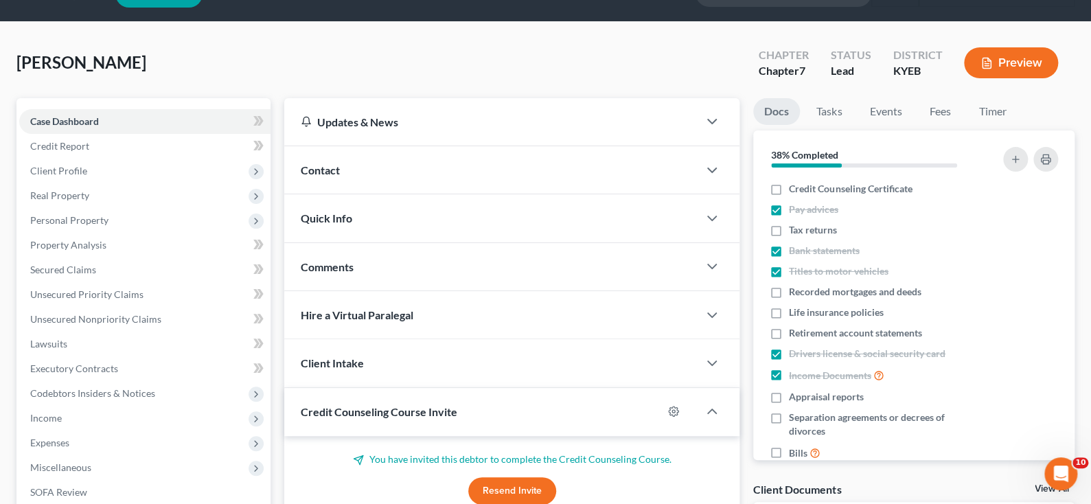
scroll to position [0, 0]
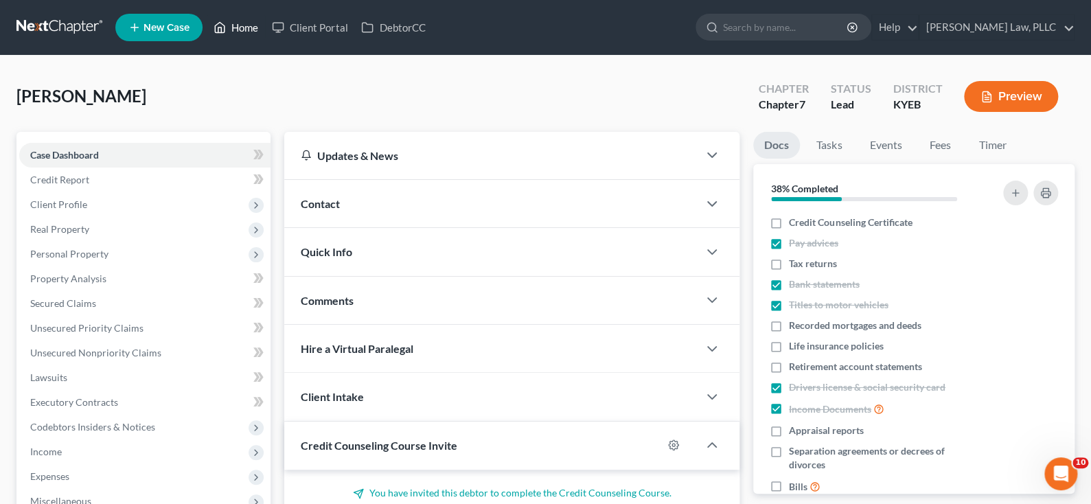
click at [265, 31] on link "Home" at bounding box center [236, 27] width 58 height 25
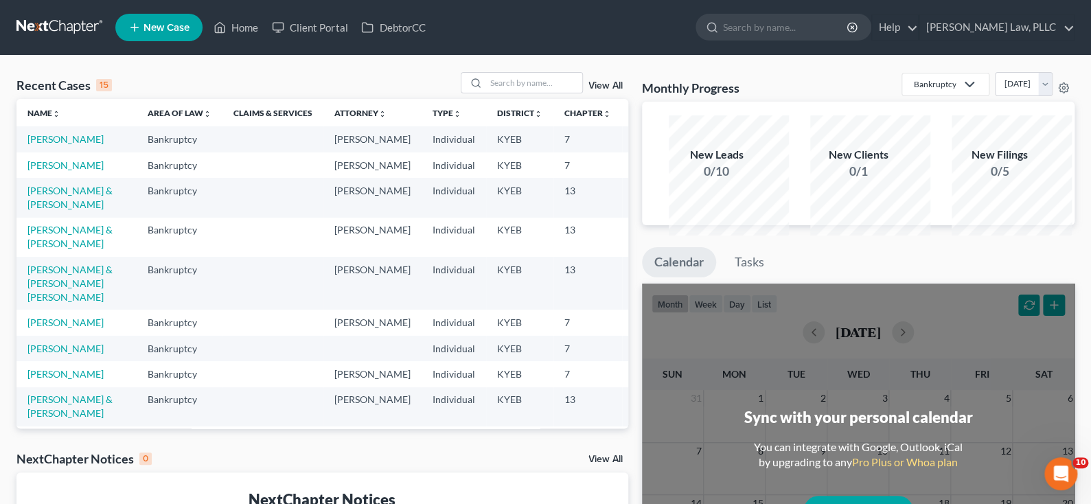
click at [961, 93] on icon at bounding box center [969, 84] width 16 height 16
click at [912, 27] on link "Help" at bounding box center [895, 27] width 46 height 25
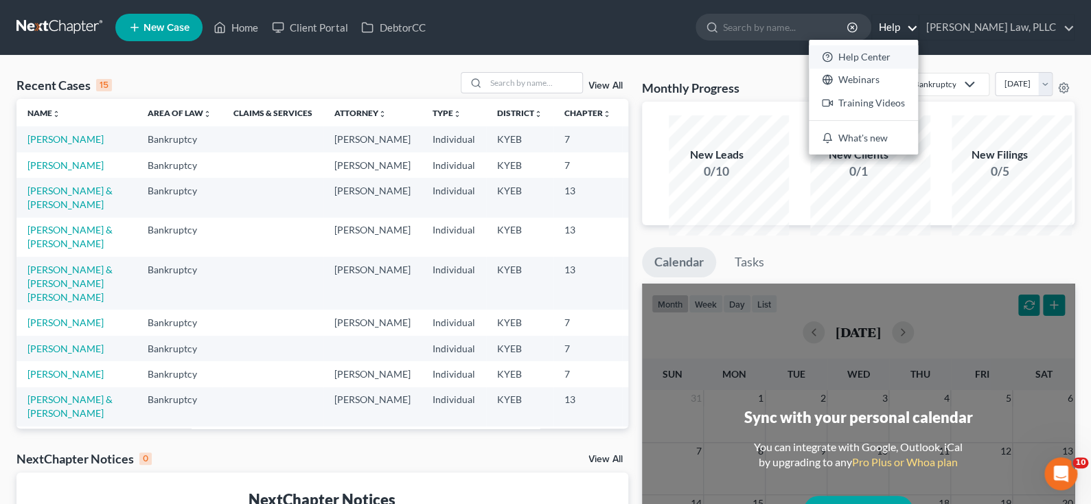
click at [859, 69] on link "Help Center" at bounding box center [863, 56] width 109 height 23
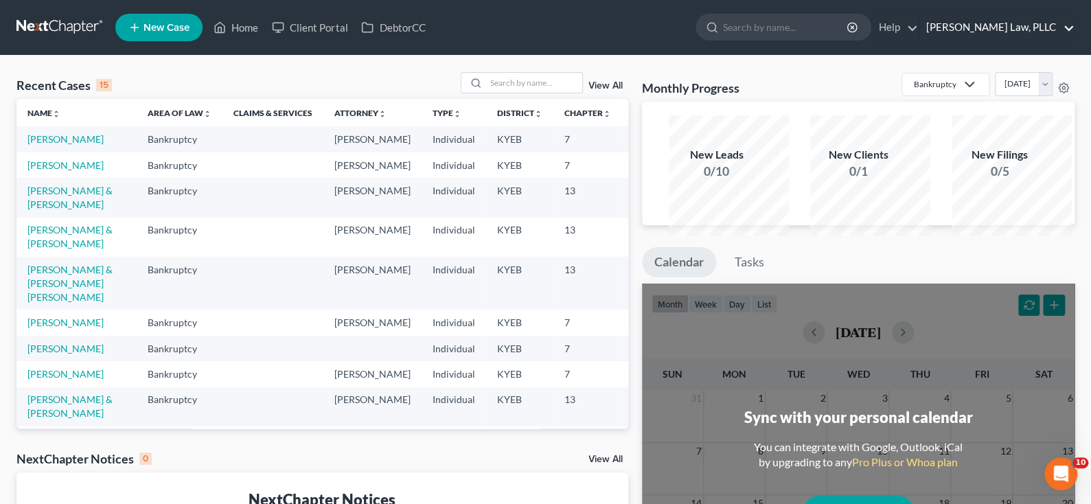
click at [1068, 31] on link "[PERSON_NAME] Law, PLLC" at bounding box center [996, 27] width 154 height 25
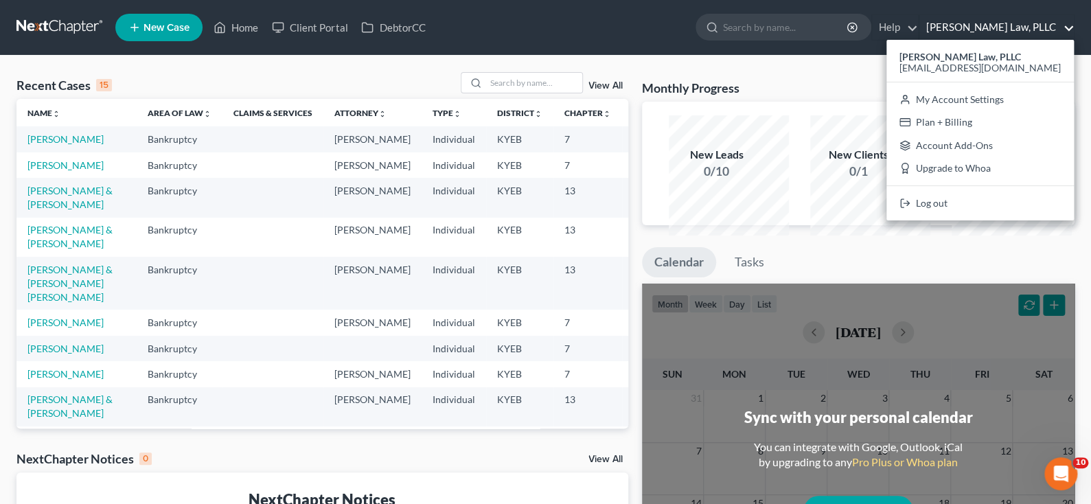
click at [534, 38] on ul "New Case Home Client Portal DebtorCC - No Result - See all results Or Press Ent…" at bounding box center [594, 28] width 959 height 36
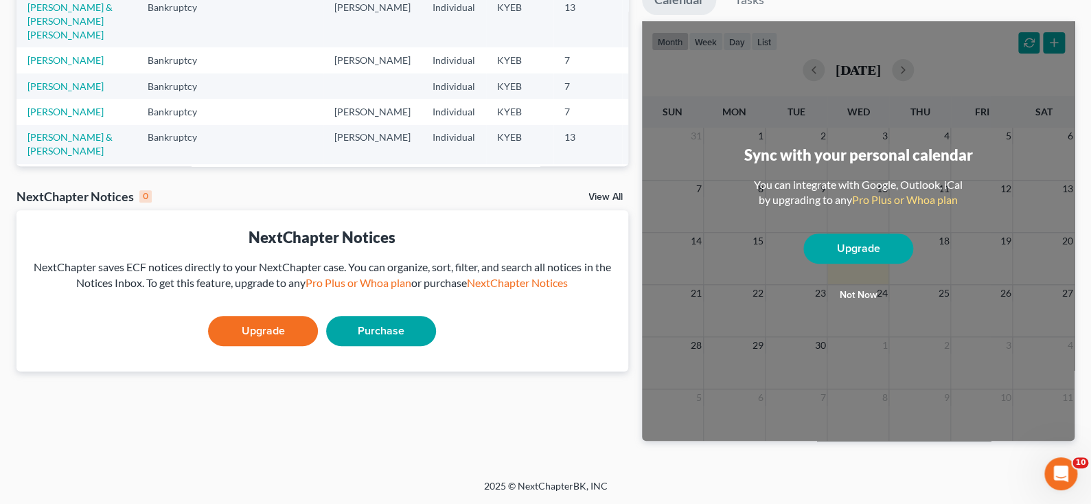
scroll to position [386, 0]
click at [1067, 470] on icon "Open Intercom Messenger" at bounding box center [1059, 472] width 23 height 23
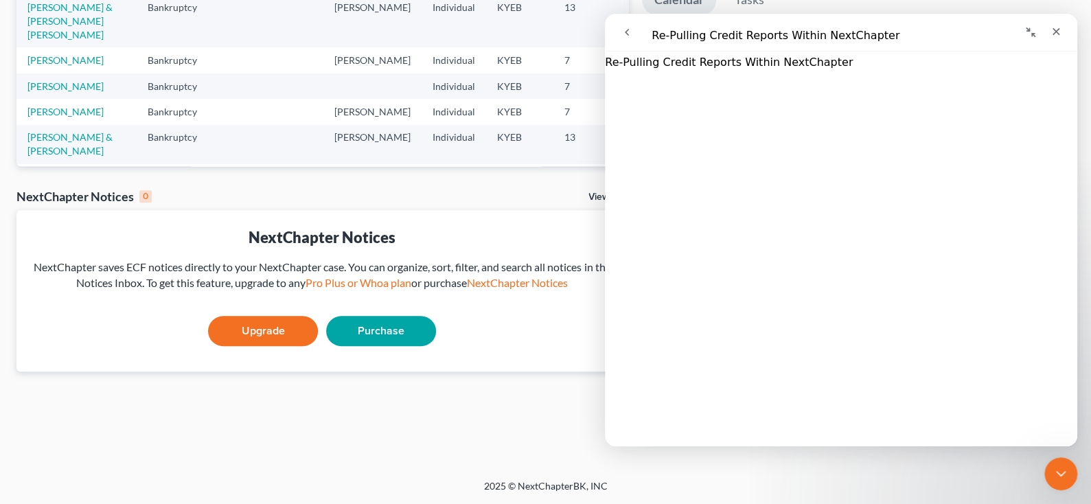
scroll to position [0, 0]
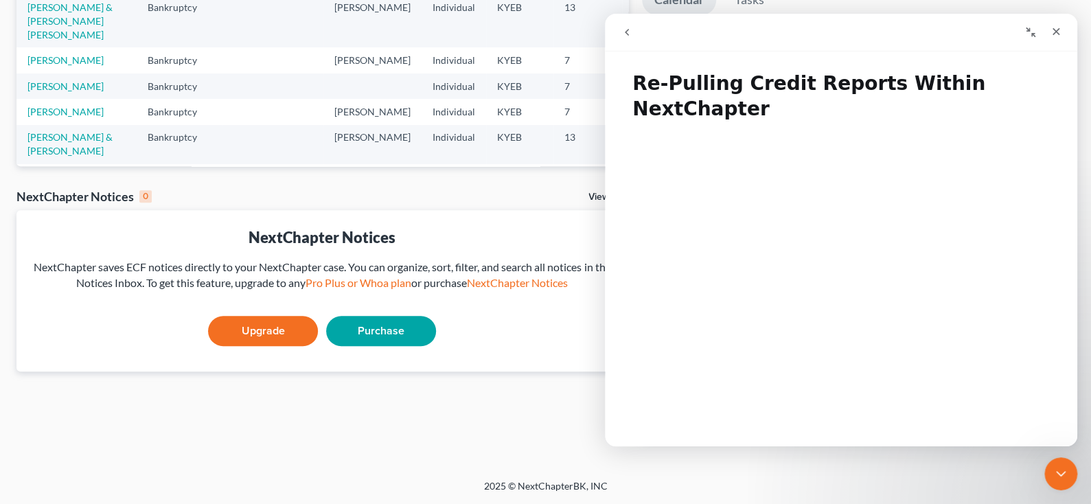
click at [622, 33] on icon "go back" at bounding box center [626, 32] width 11 height 11
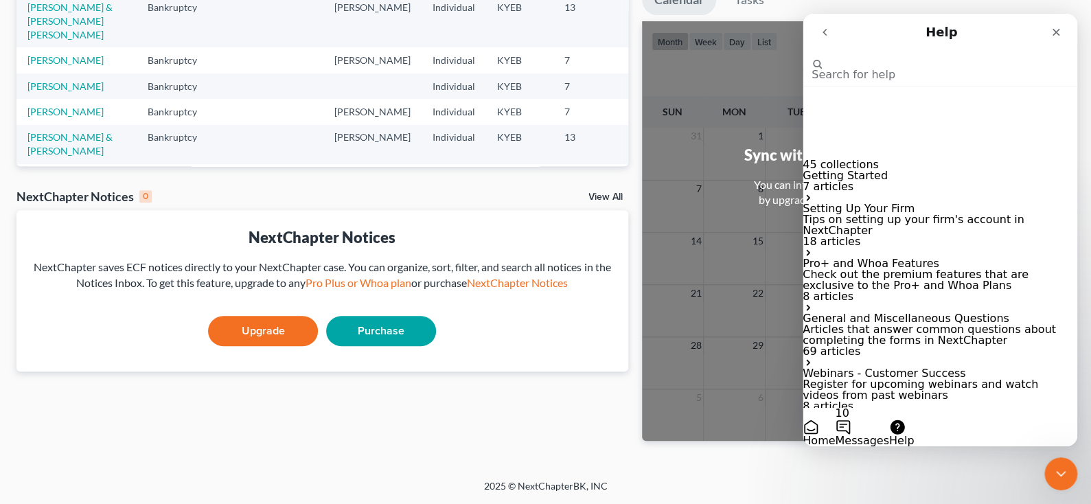
click at [888, 434] on span "Messages" at bounding box center [862, 440] width 54 height 13
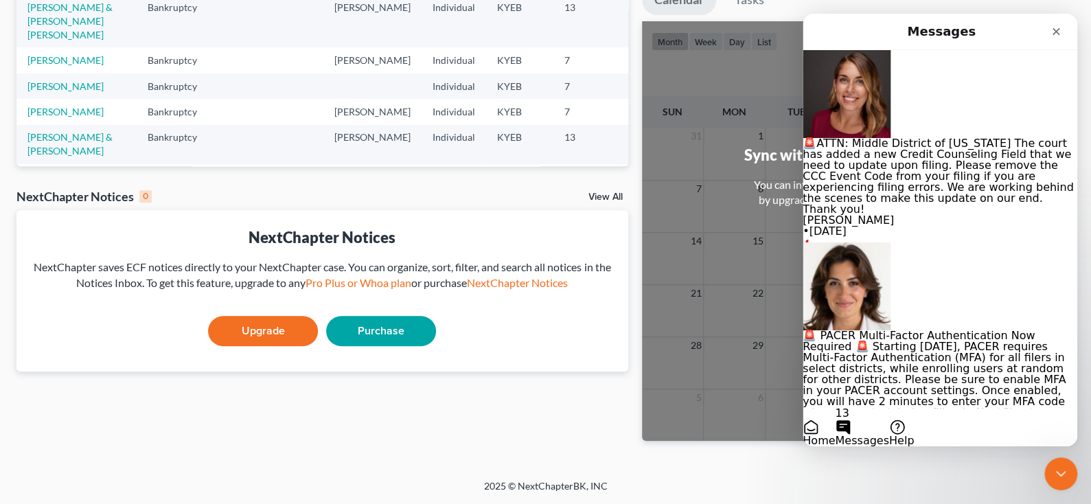
scroll to position [730, 0]
click at [835, 419] on button "Home" at bounding box center [819, 432] width 32 height 27
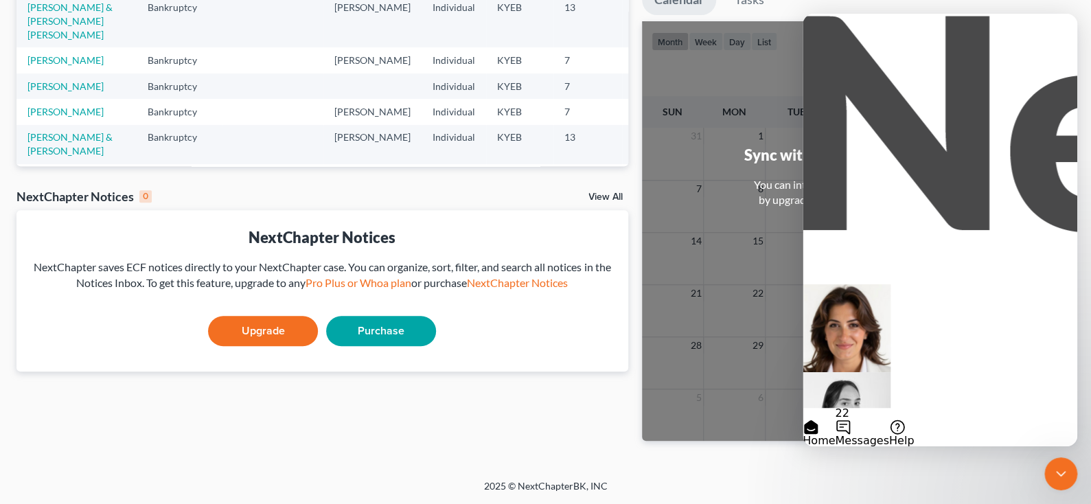
scroll to position [25, 0]
click at [914, 419] on button "Help" at bounding box center [901, 432] width 25 height 27
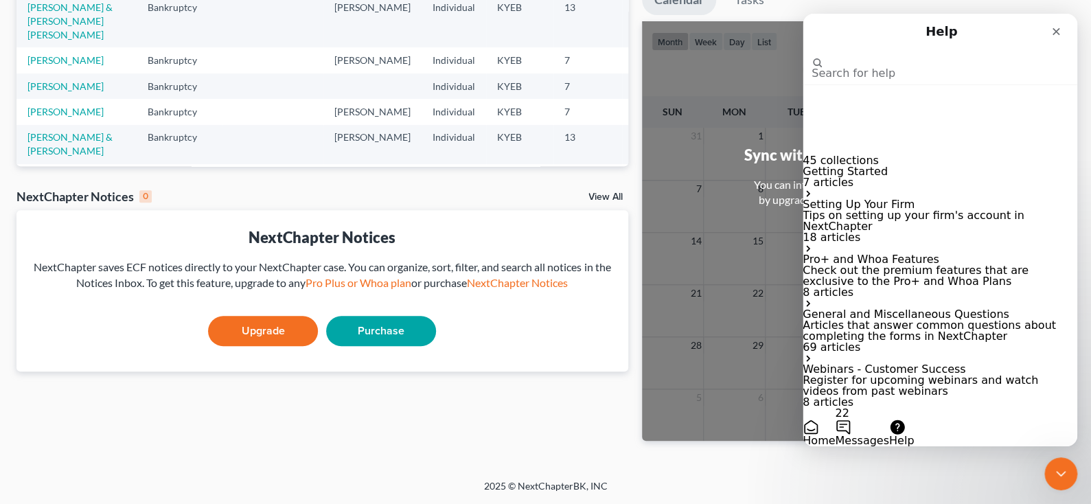
scroll to position [3321, 0]
drag, startPoint x: 1859, startPoint y: 47, endPoint x: 1056, endPoint y: 34, distance: 802.8
click at [1056, 34] on icon "Close" at bounding box center [1056, 31] width 11 height 11
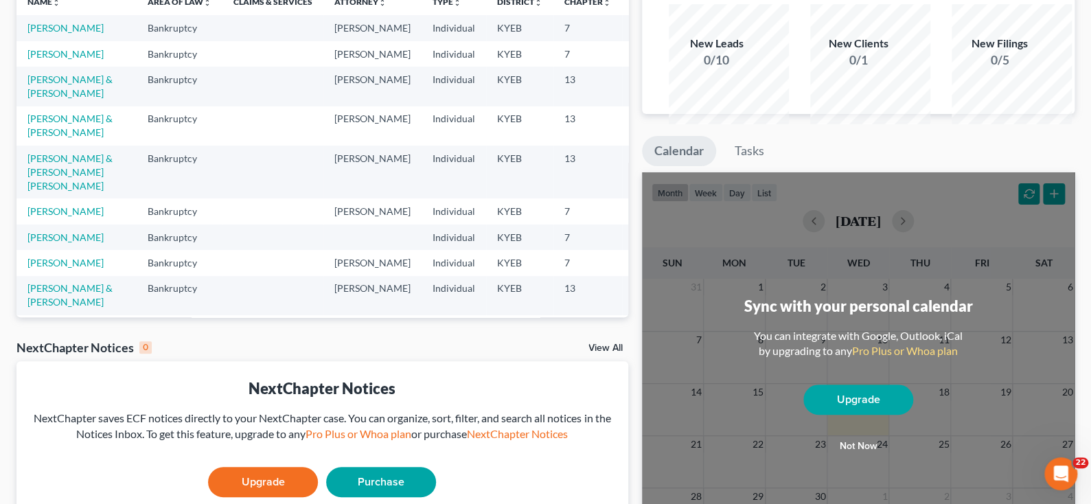
scroll to position [0, 0]
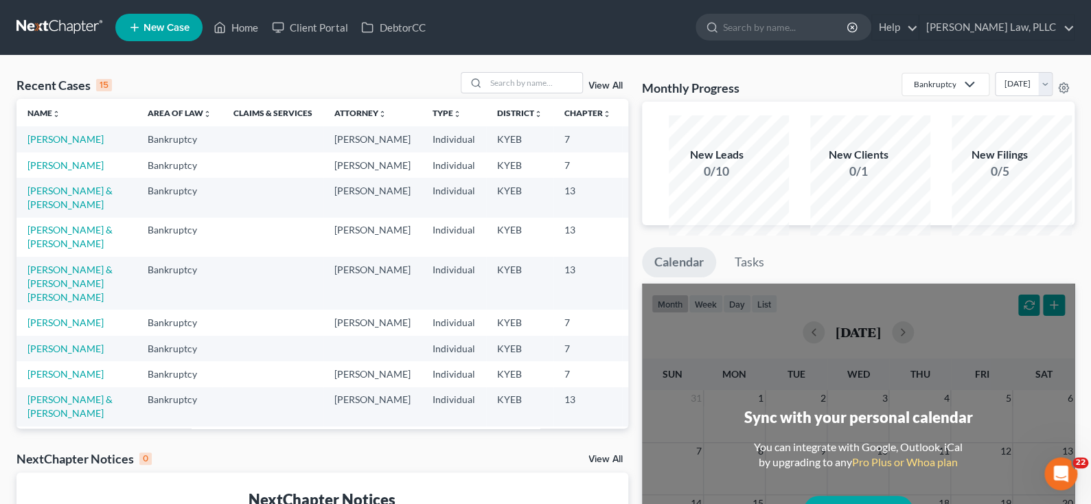
click at [62, 27] on link at bounding box center [60, 27] width 88 height 25
click at [56, 145] on link "[PERSON_NAME]" at bounding box center [65, 139] width 76 height 12
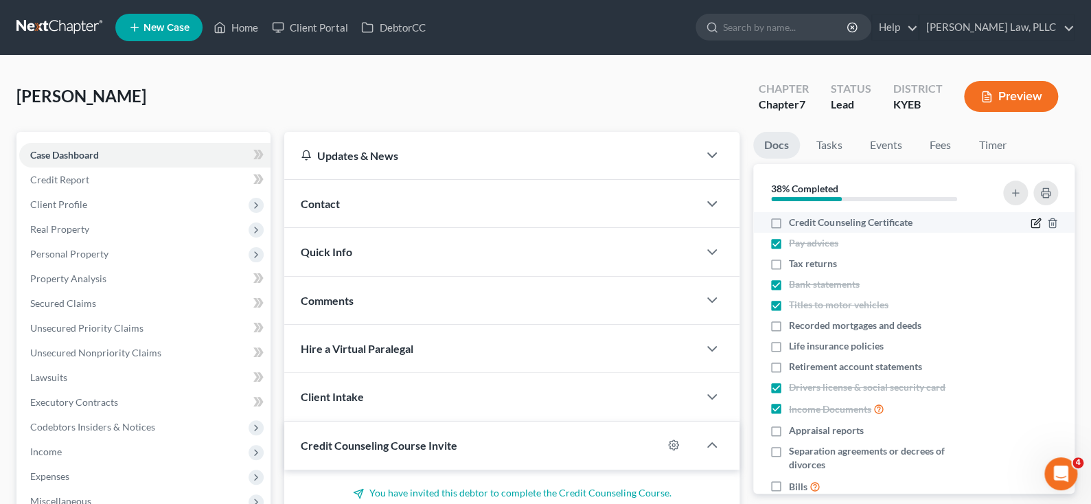
click at [1031, 228] on icon "button" at bounding box center [1035, 224] width 8 height 8
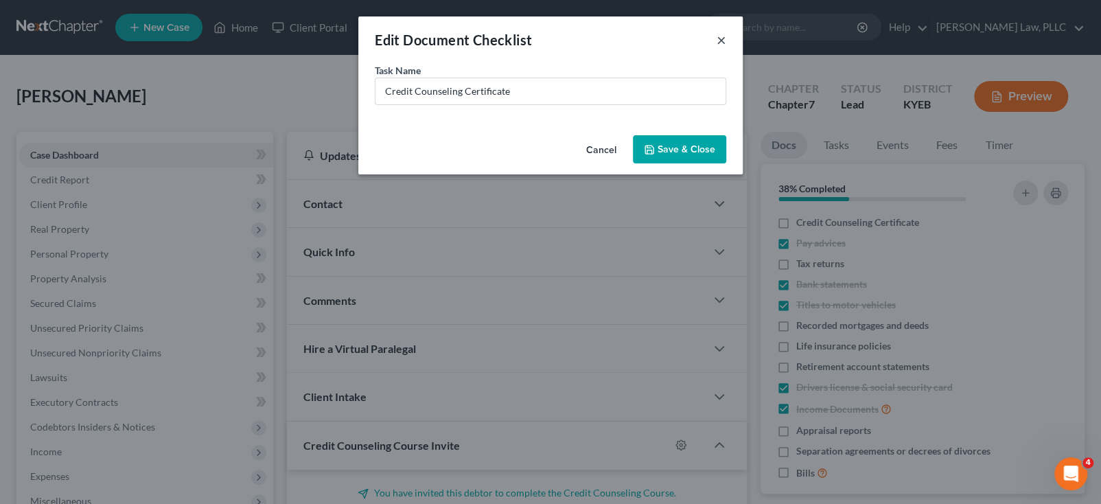
click at [726, 46] on button "×" at bounding box center [722, 40] width 10 height 16
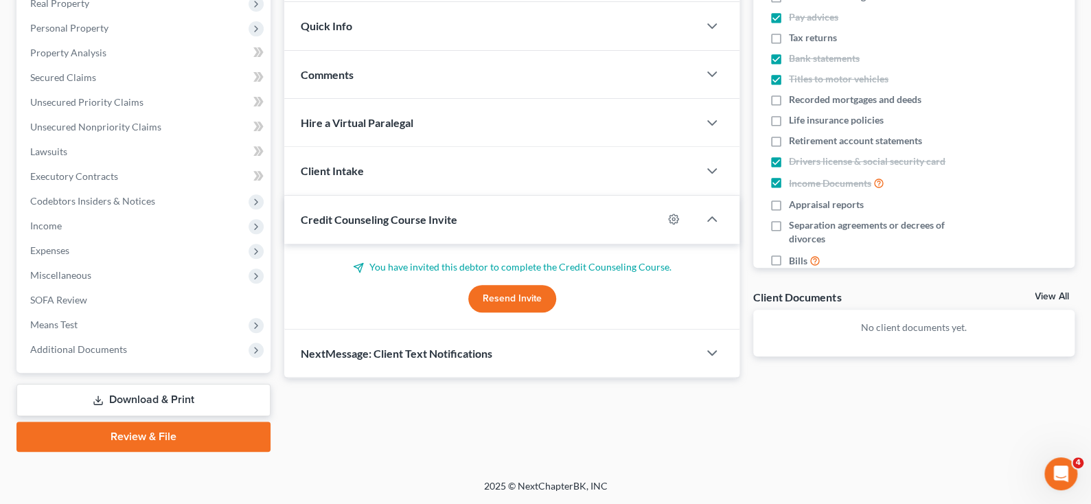
scroll to position [404, 0]
click at [1058, 292] on link "View All" at bounding box center [1052, 297] width 34 height 10
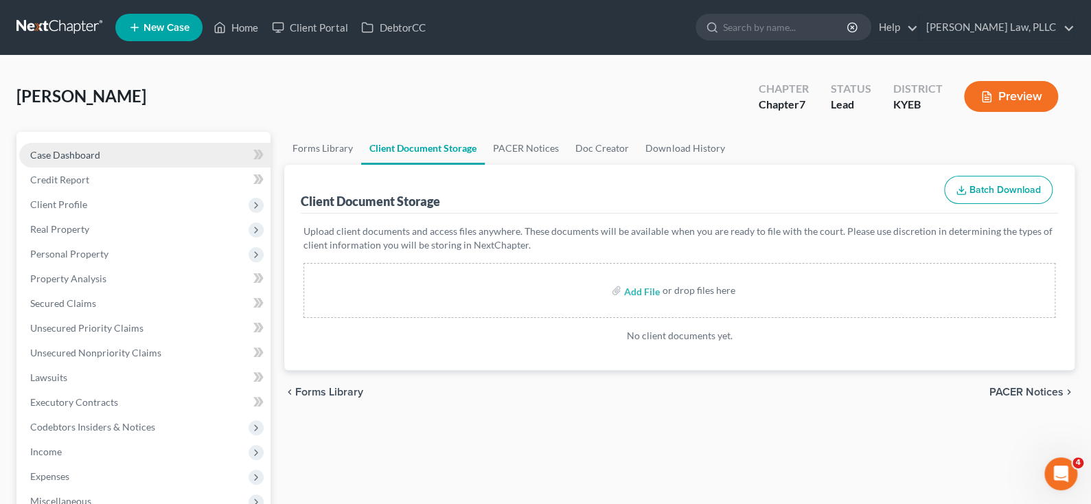
click at [83, 161] on span "Case Dashboard" at bounding box center [65, 155] width 70 height 12
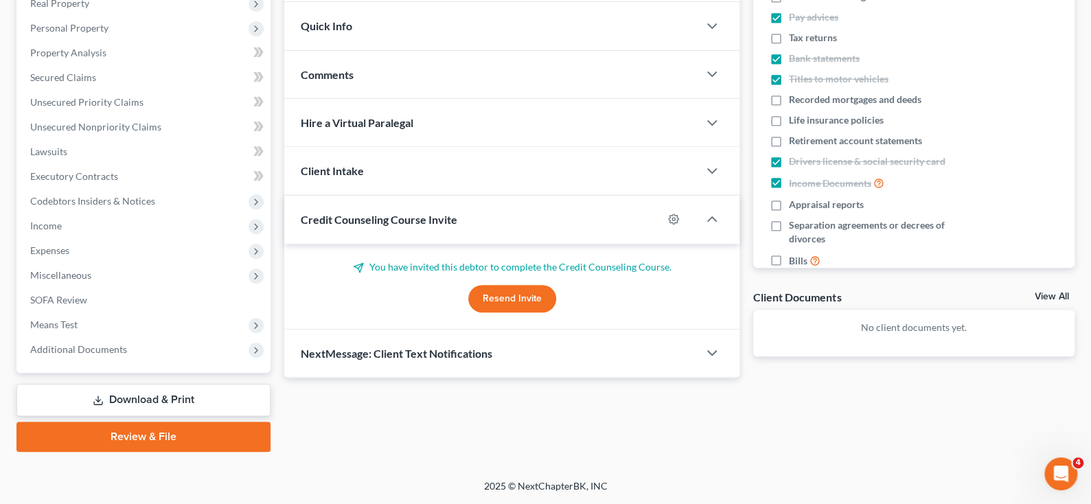
scroll to position [404, 0]
click at [1079, 465] on span "4" at bounding box center [1080, 462] width 12 height 12
click at [1057, 472] on icon "Open Intercom Messenger" at bounding box center [1059, 472] width 23 height 23
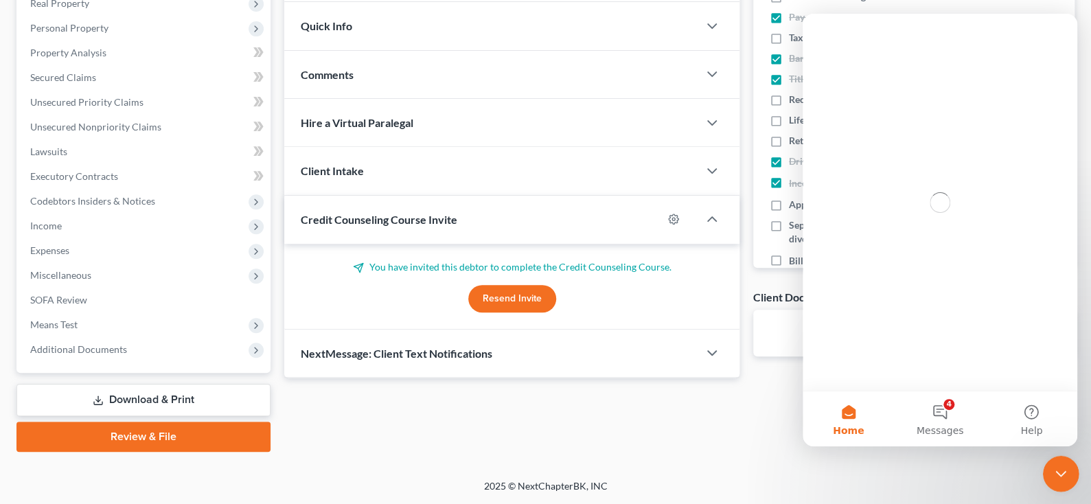
scroll to position [0, 0]
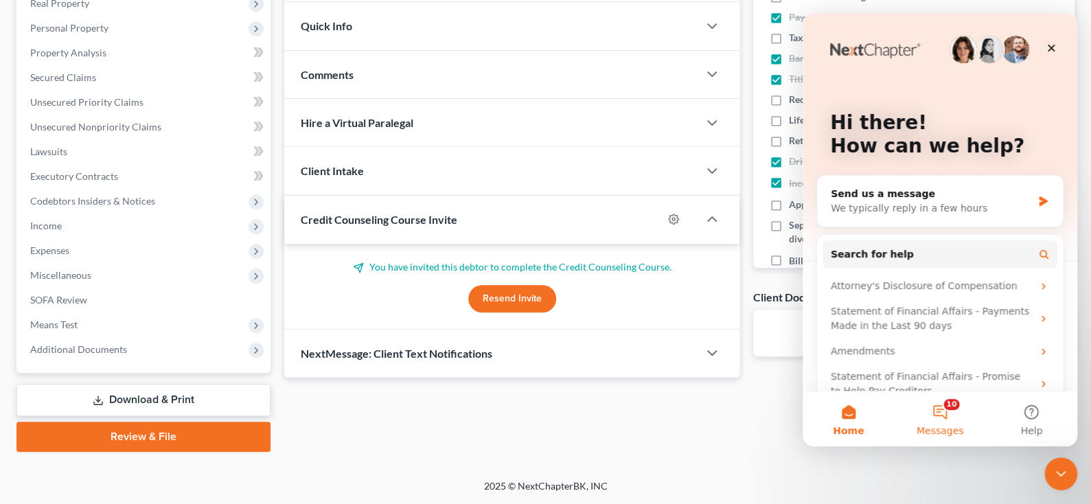
click at [947, 414] on button "10 Messages" at bounding box center [939, 418] width 91 height 55
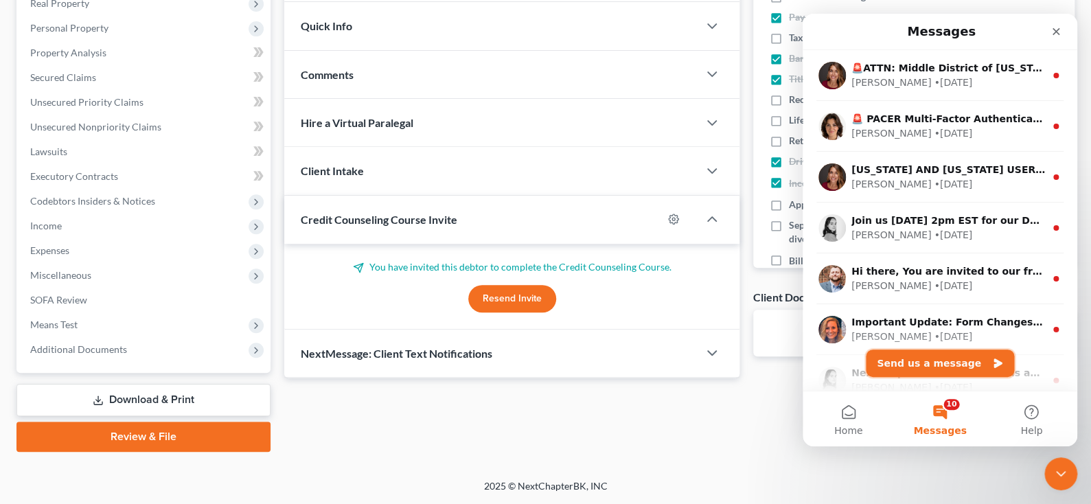
click at [963, 358] on button "Send us a message" at bounding box center [940, 362] width 148 height 27
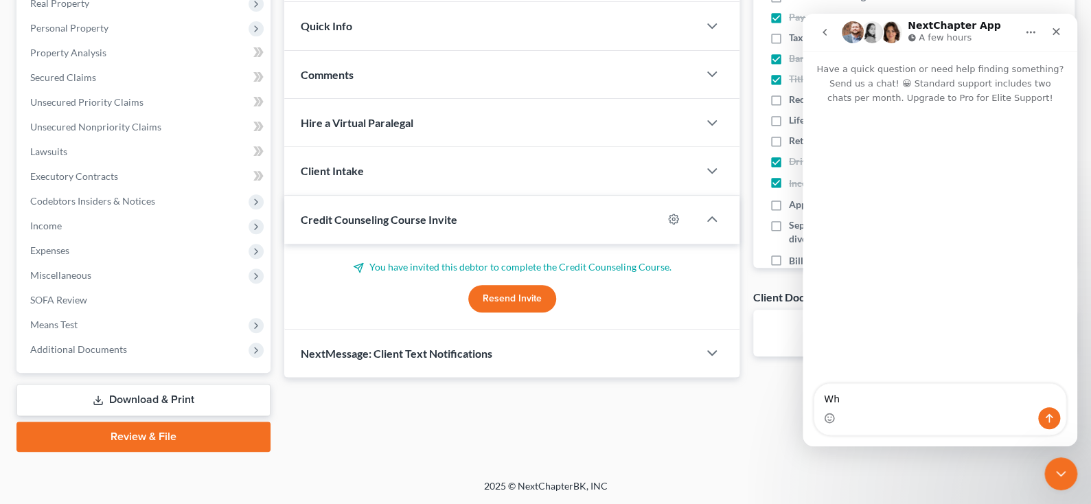
type textarea "W"
click at [1035, 30] on icon "Home" at bounding box center [1030, 32] width 11 height 11
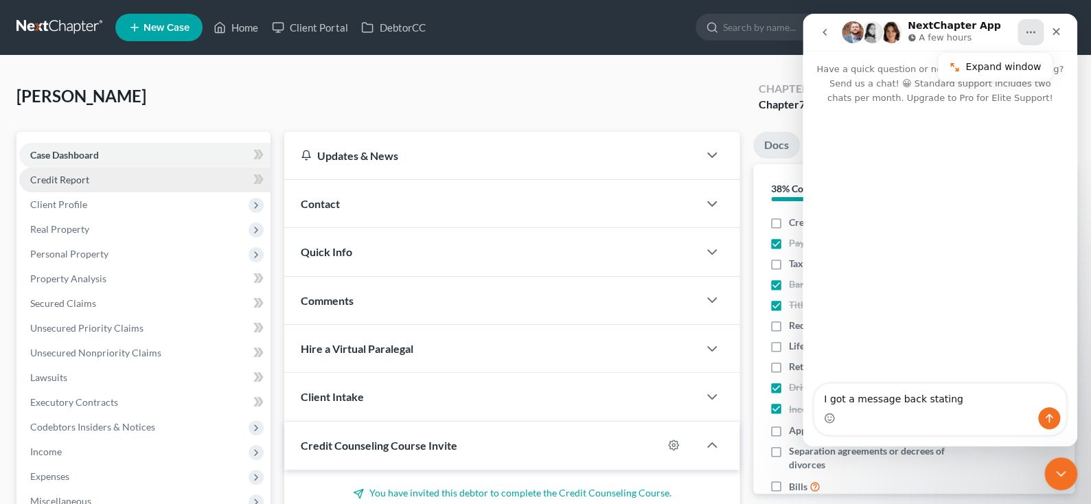
click at [89, 185] on span "Credit Report" at bounding box center [59, 180] width 59 height 12
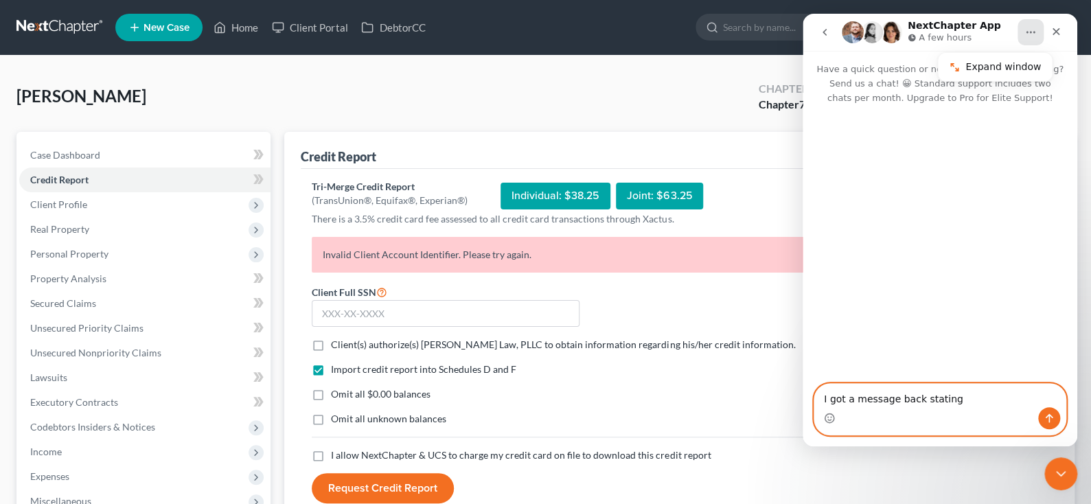
click at [952, 399] on textarea "I got a message back stating" at bounding box center [939, 395] width 251 height 23
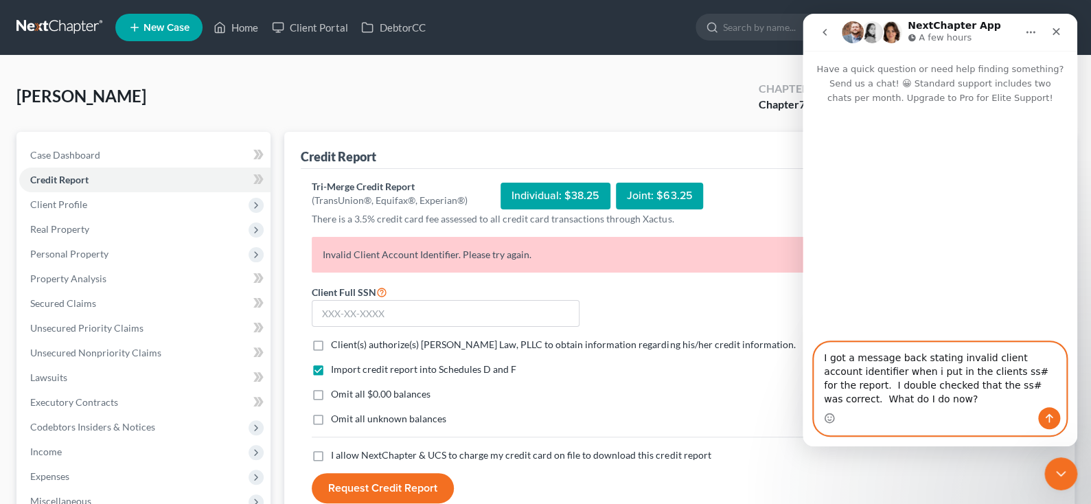
type textarea "I got a message back stating invalid client account identifier when i put in th…"
click at [1053, 416] on icon "Send a message…" at bounding box center [1049, 418] width 11 height 11
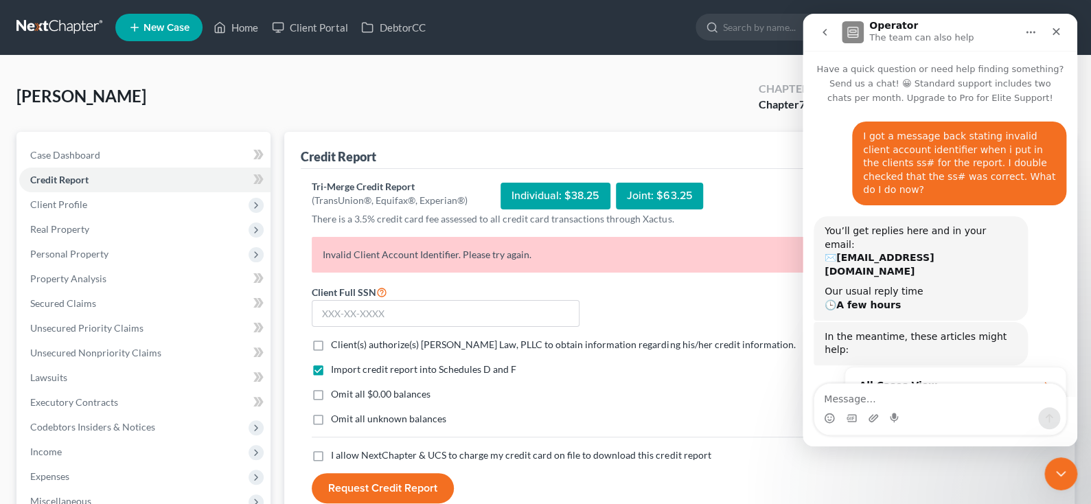
scroll to position [102, 0]
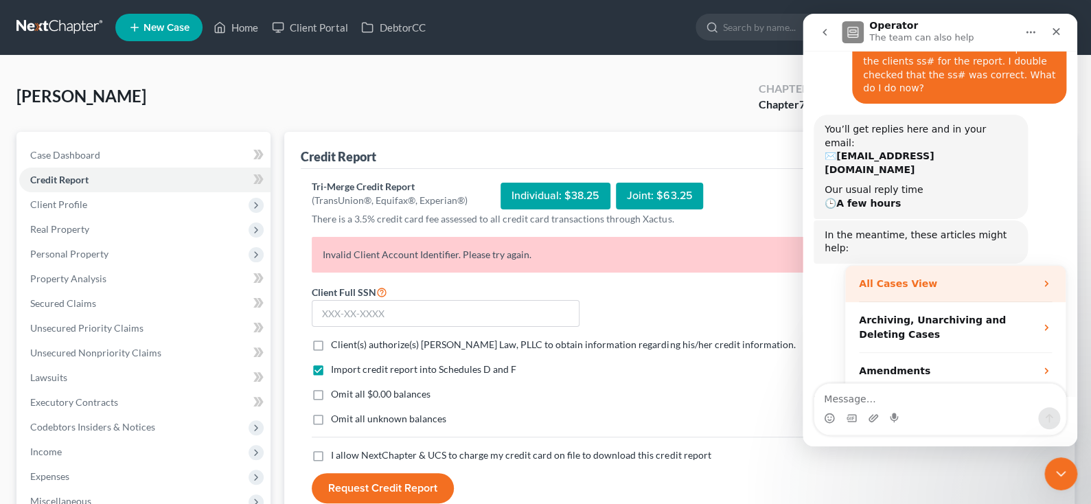
click at [1042, 266] on div "All Cases View" at bounding box center [955, 284] width 220 height 36
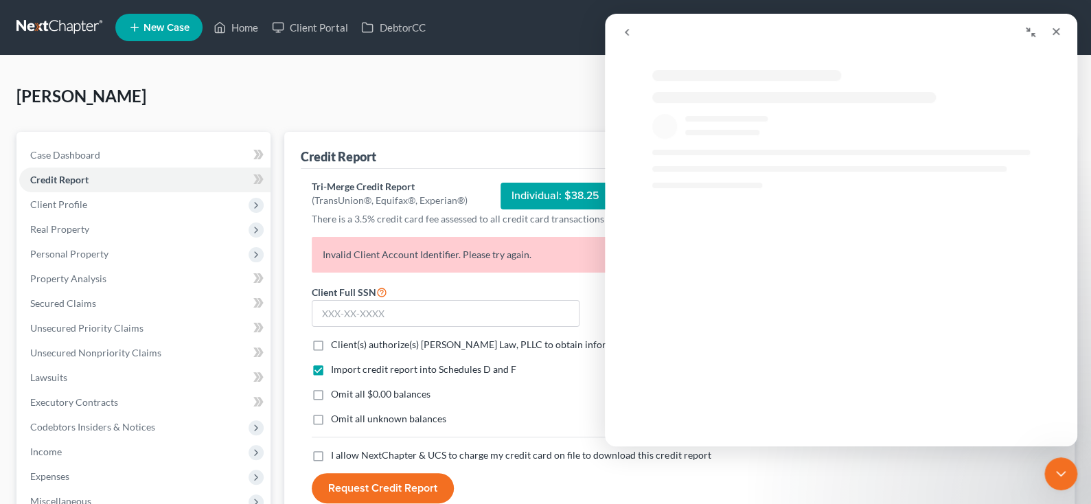
scroll to position [0, 0]
click at [631, 31] on icon "go back" at bounding box center [626, 32] width 11 height 11
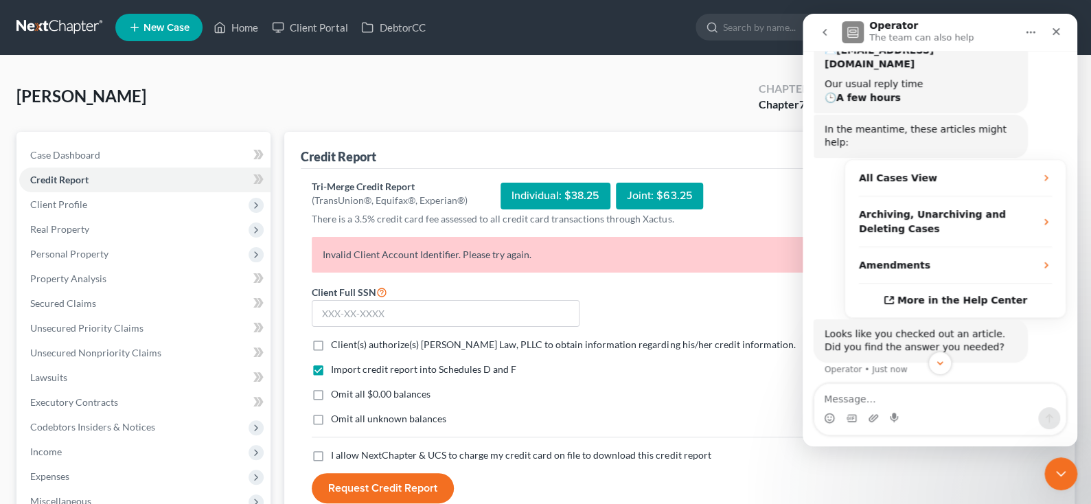
scroll to position [209, 0]
click at [1044, 400] on button "No" at bounding box center [1043, 413] width 34 height 27
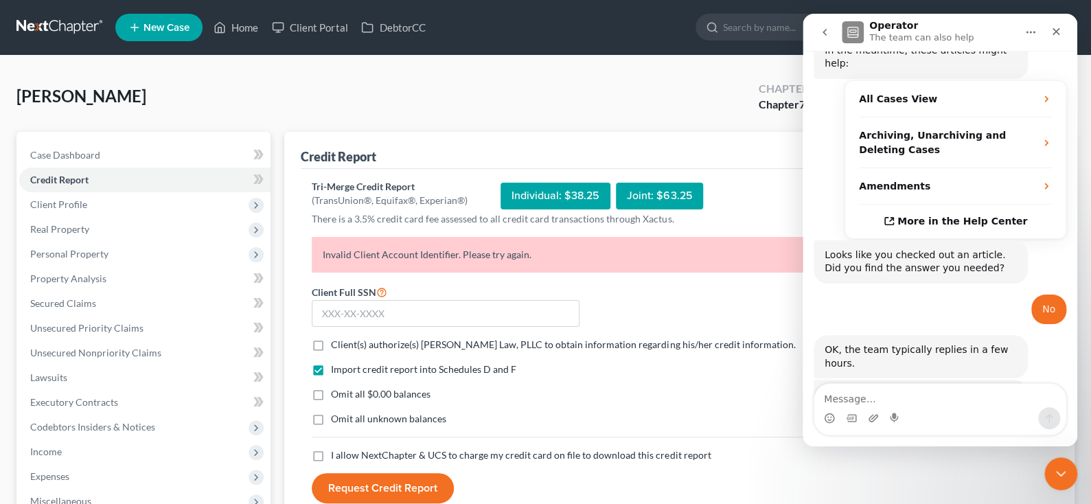
scroll to position [287, 0]
click at [868, 448] on div "Import credit report into Schedules D and F Omit all $0.00 balances Omit all un…" at bounding box center [586, 406] width 563 height 86
